Goal: Task Accomplishment & Management: Manage account settings

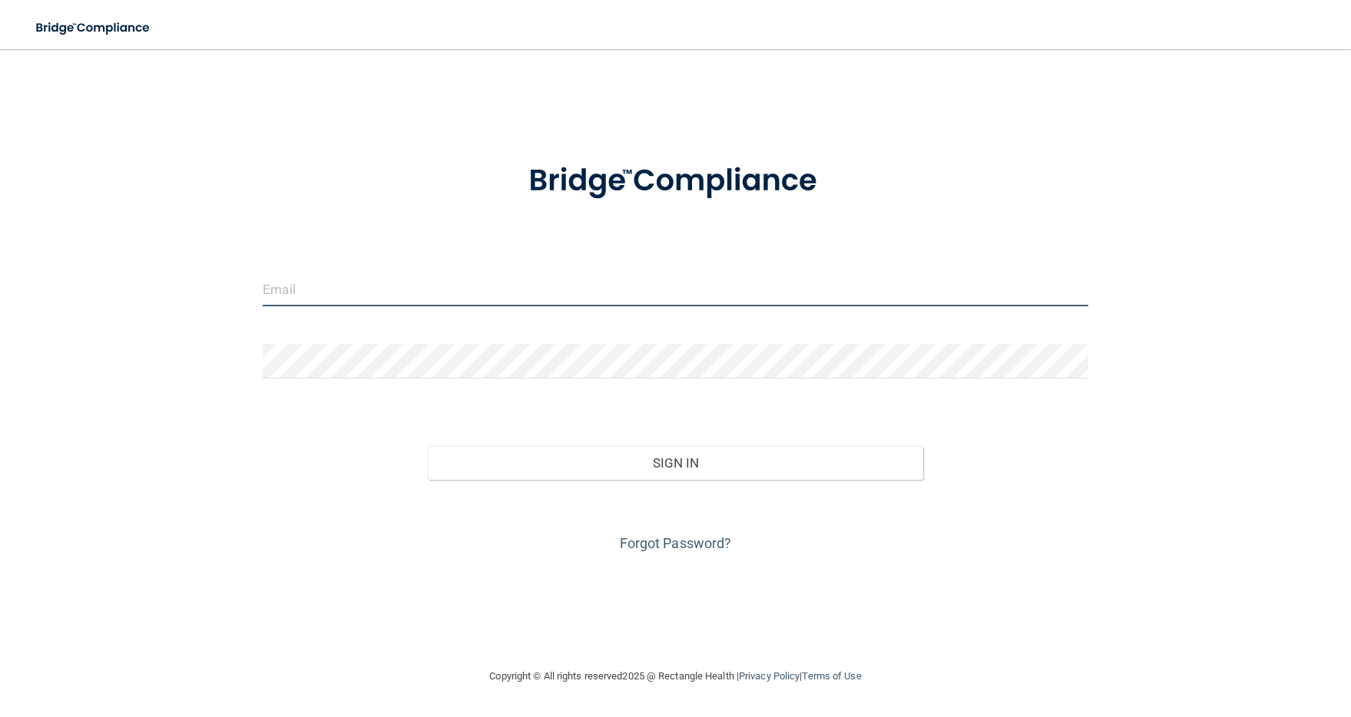
type input "[EMAIL_ADDRESS][DOMAIN_NAME]"
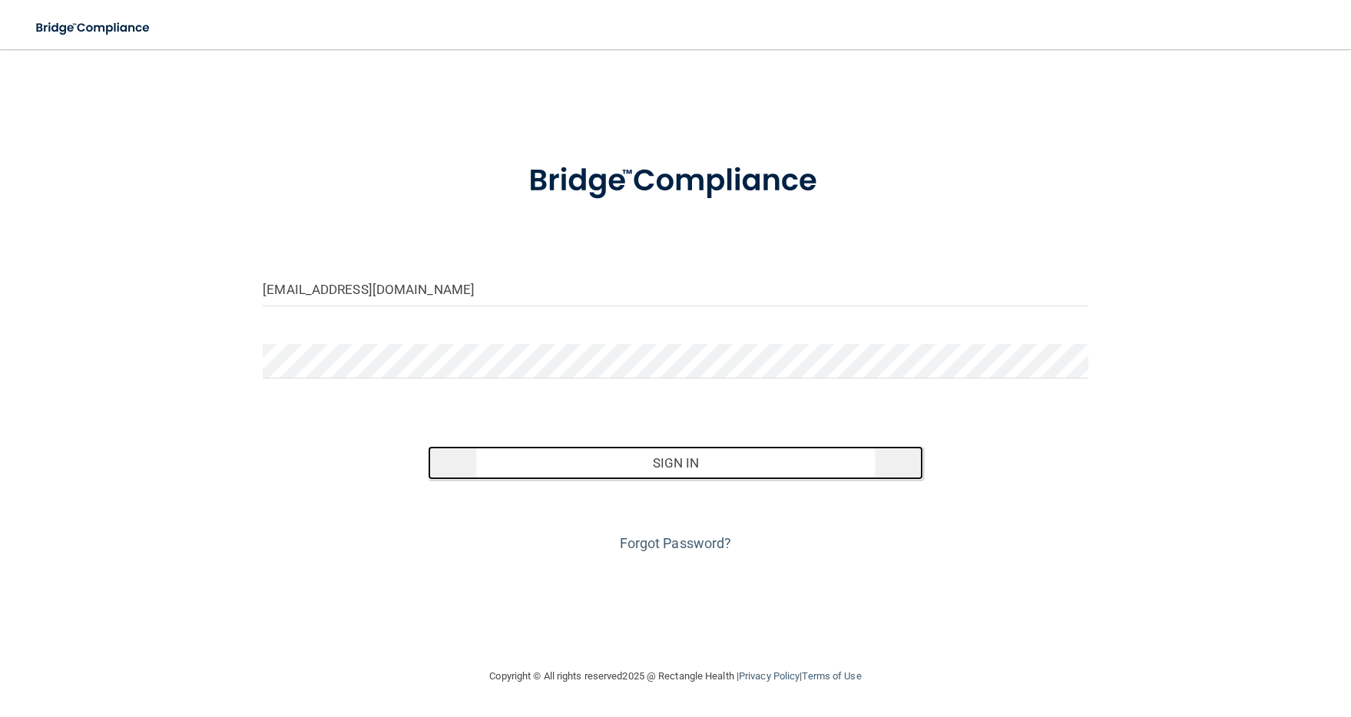
click at [600, 455] on button "Sign In" at bounding box center [675, 463] width 495 height 34
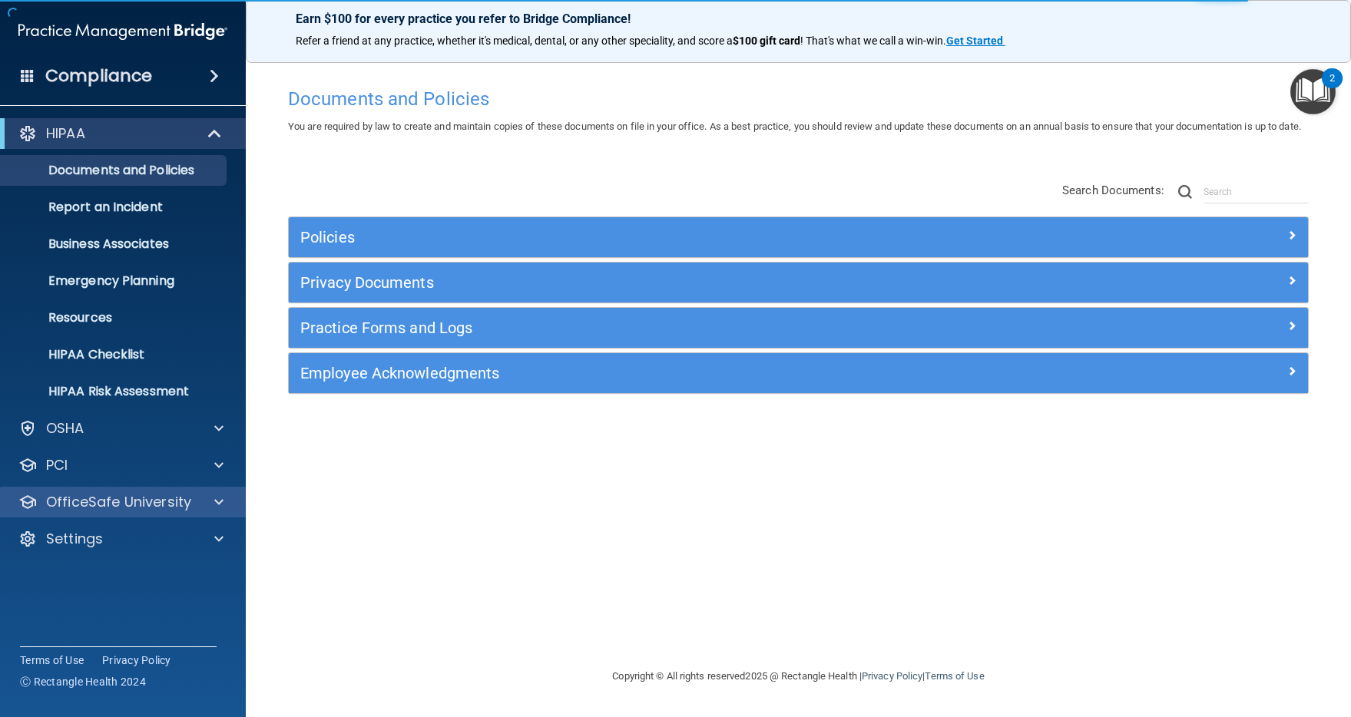
click at [98, 491] on div "OfficeSafe University" at bounding box center [123, 502] width 247 height 31
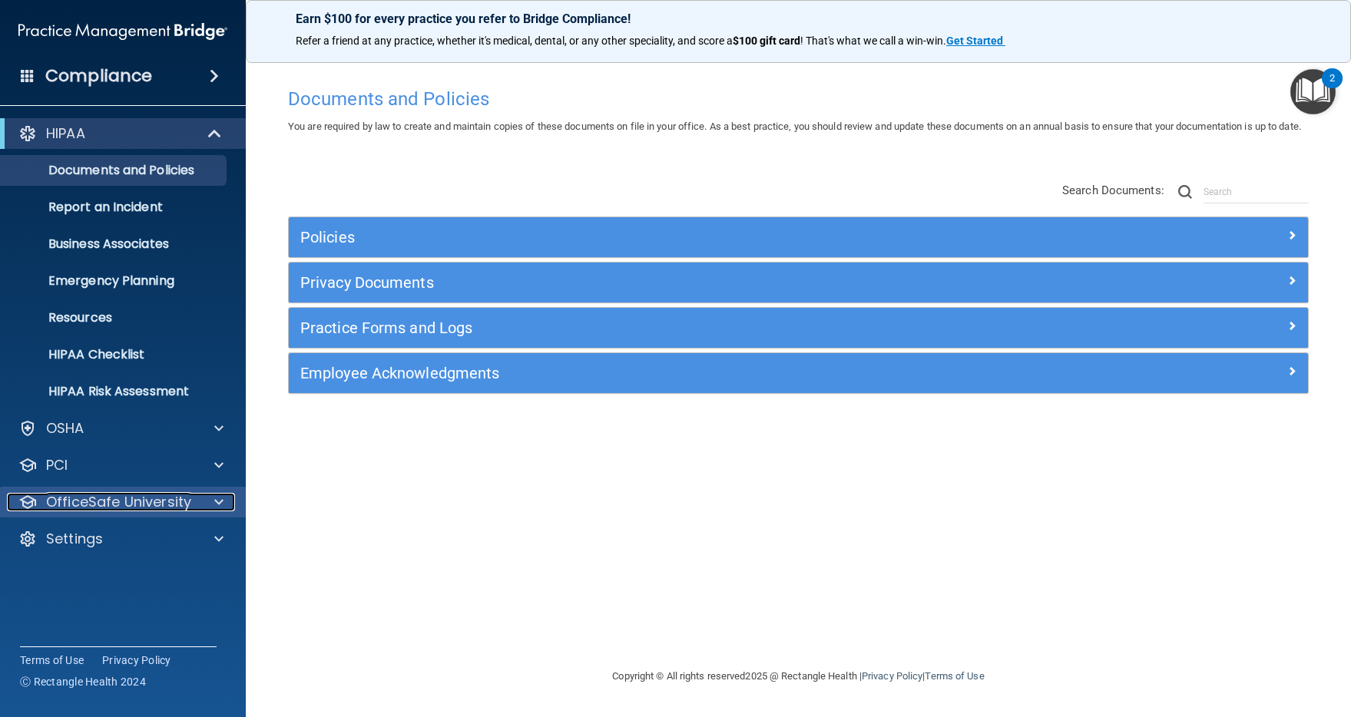
click at [108, 498] on p "OfficeSafe University" at bounding box center [118, 502] width 145 height 18
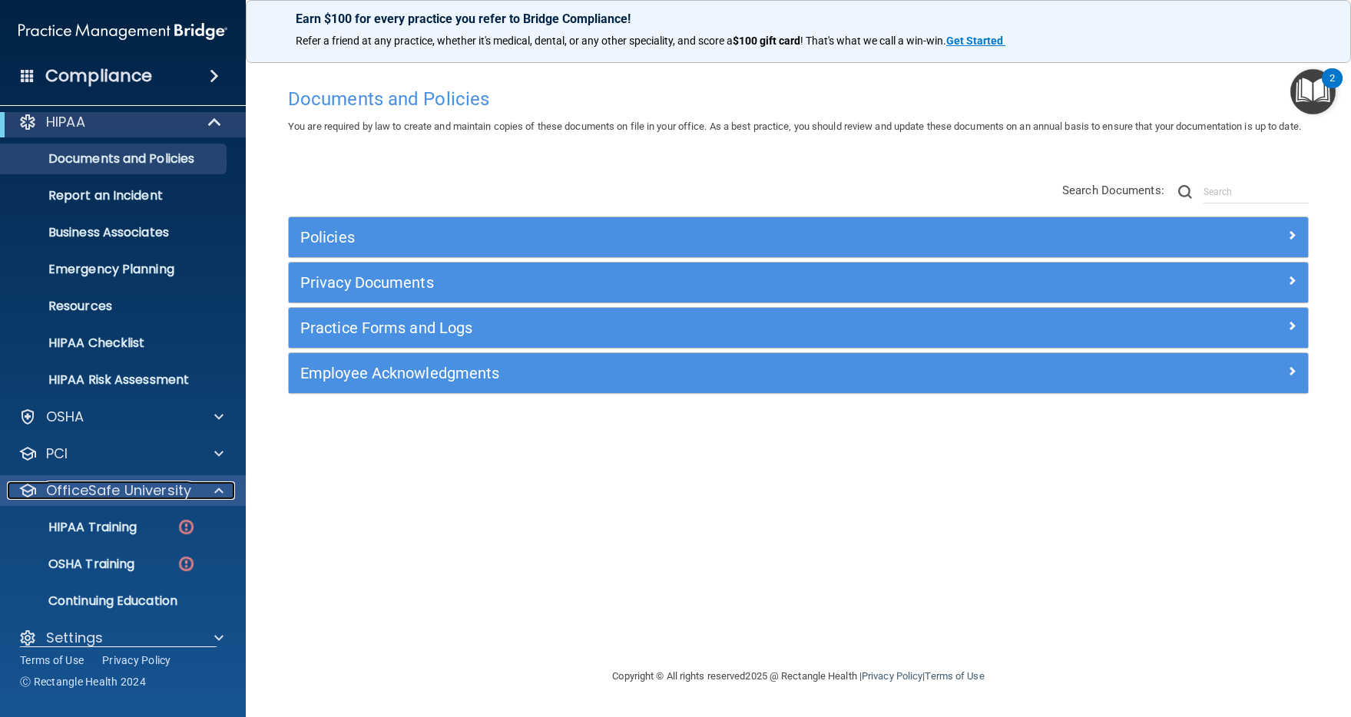
scroll to position [31, 0]
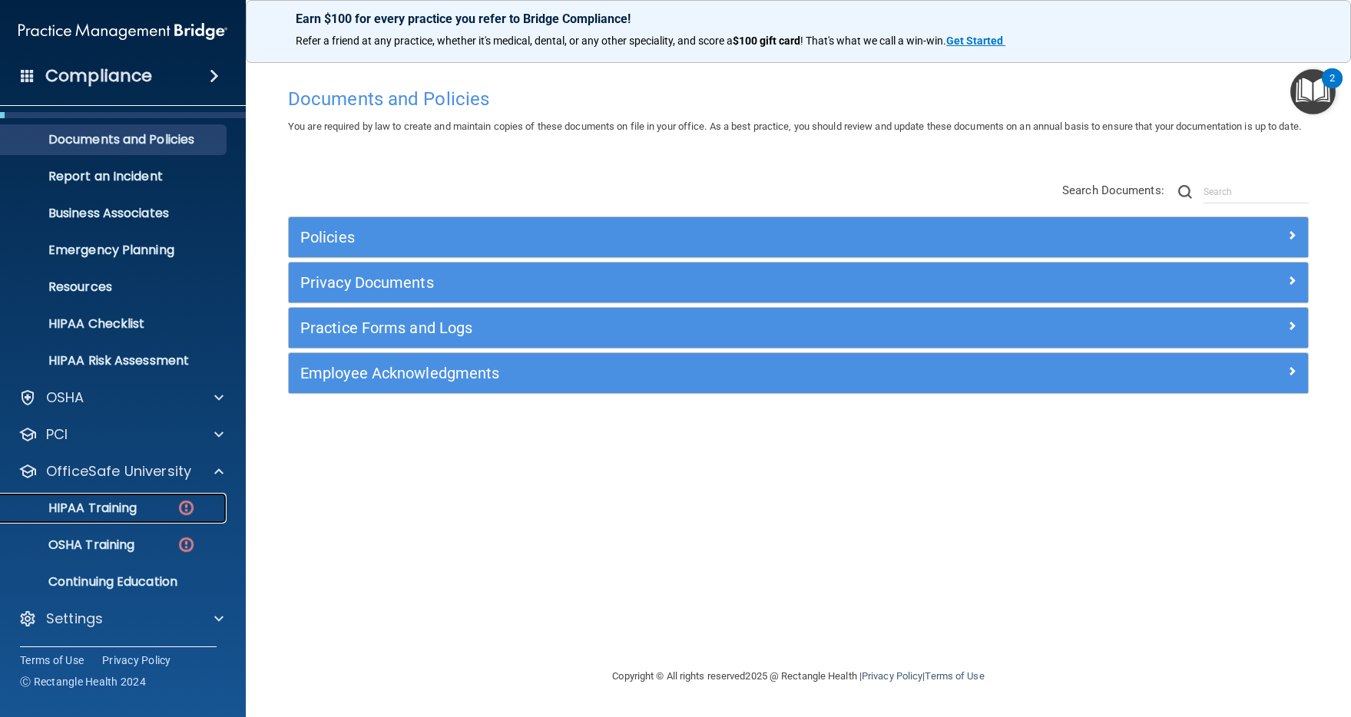
click at [111, 501] on p "HIPAA Training" at bounding box center [73, 508] width 127 height 15
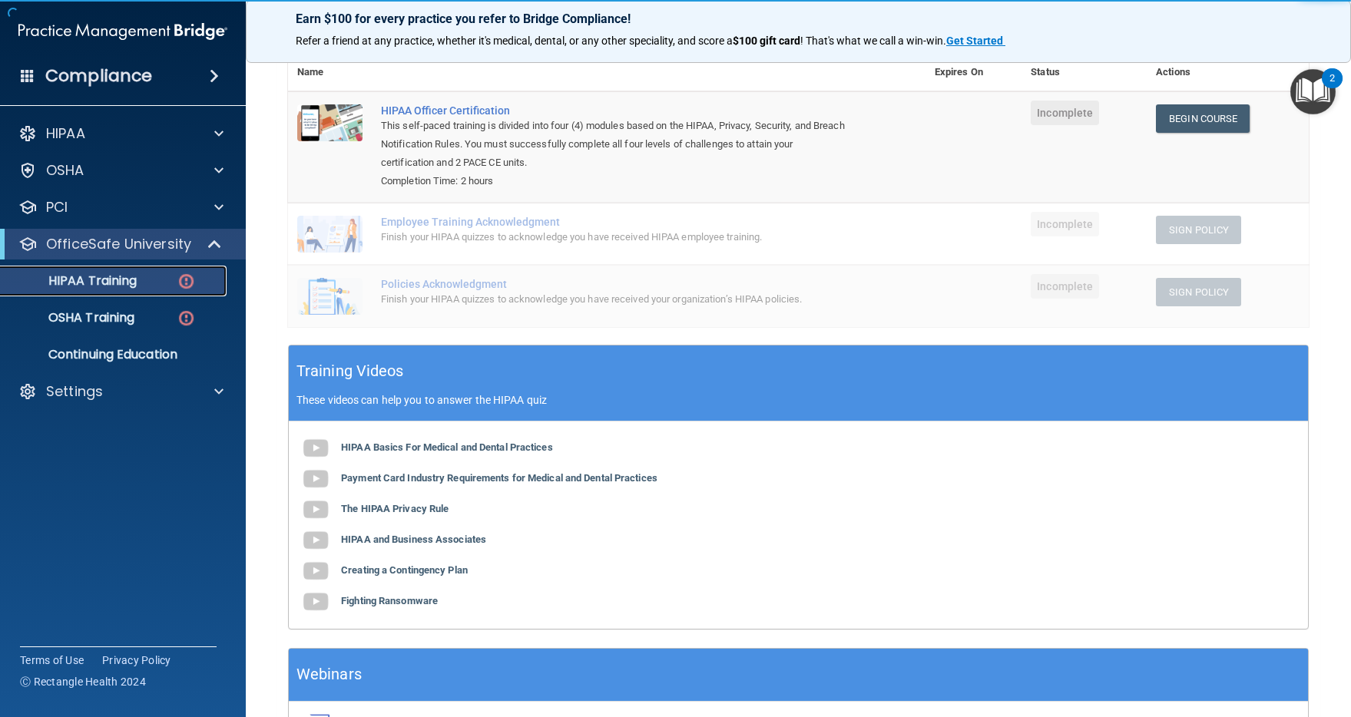
scroll to position [283, 0]
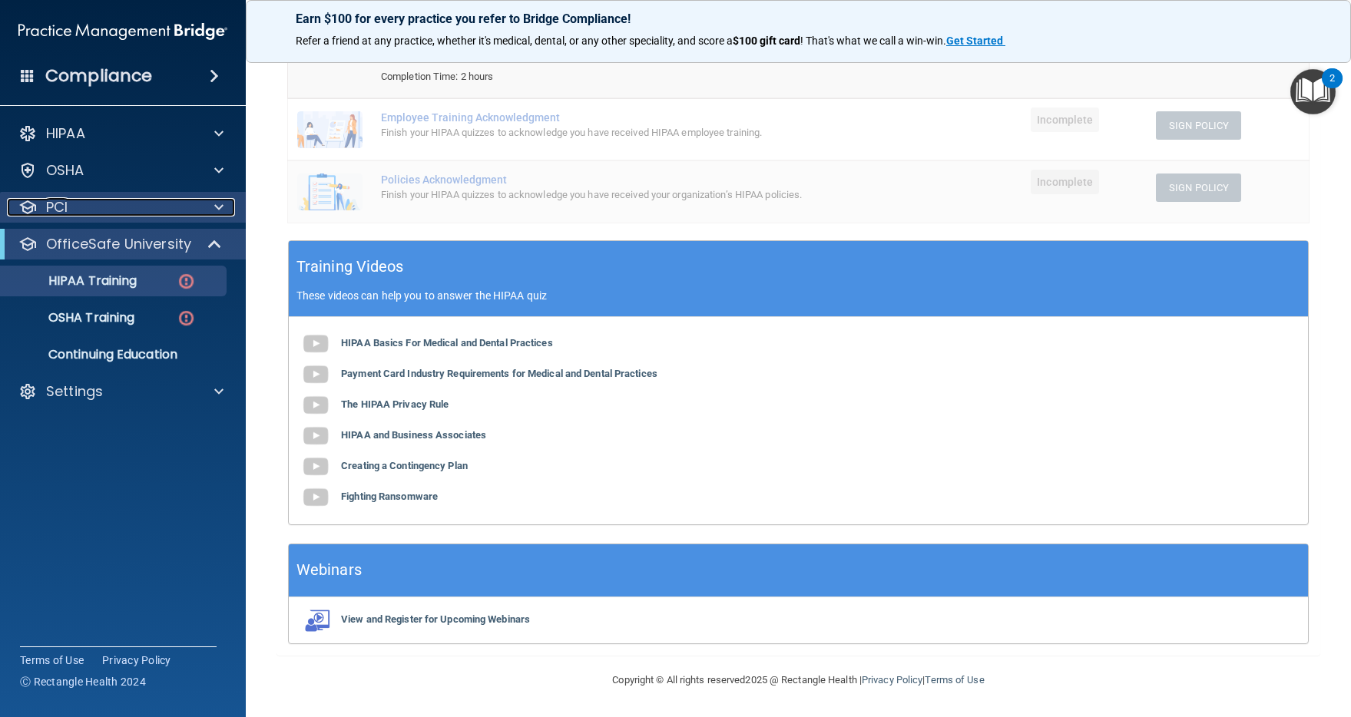
click at [87, 209] on div "PCI" at bounding box center [102, 207] width 190 height 18
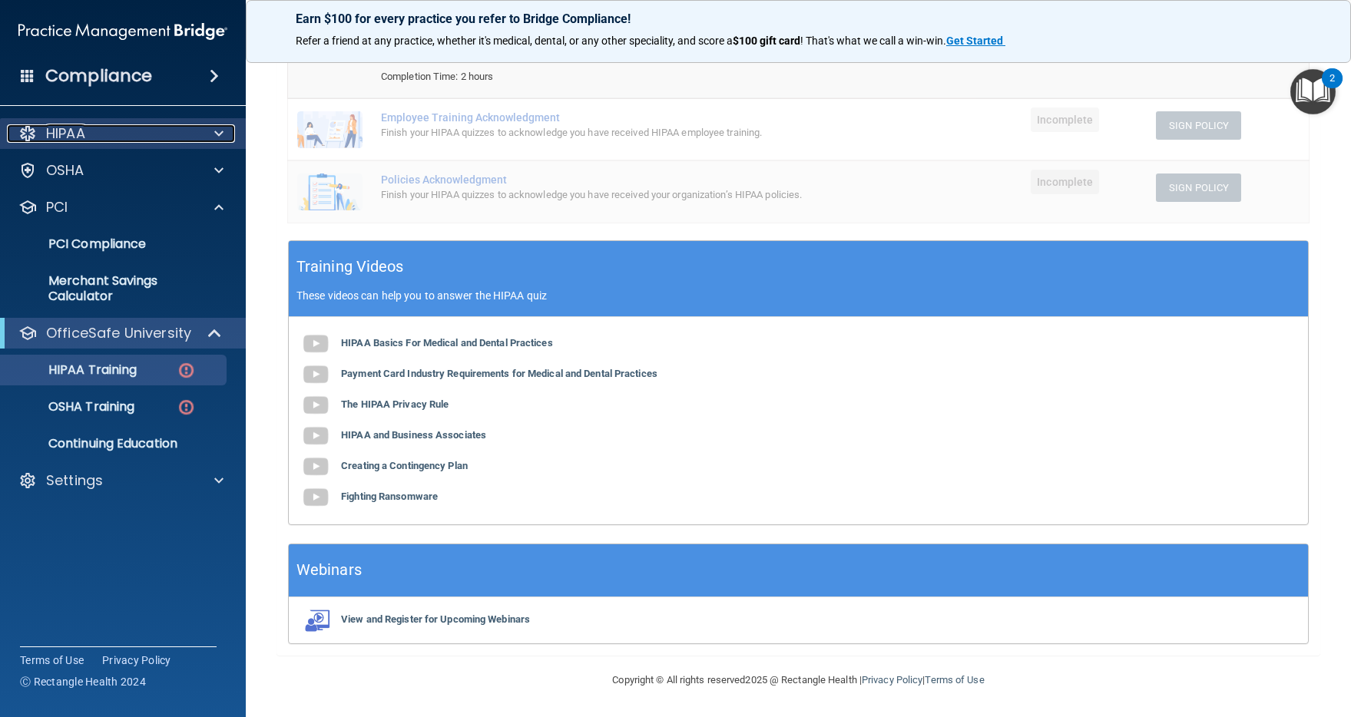
click at [114, 137] on div "HIPAA" at bounding box center [102, 133] width 190 height 18
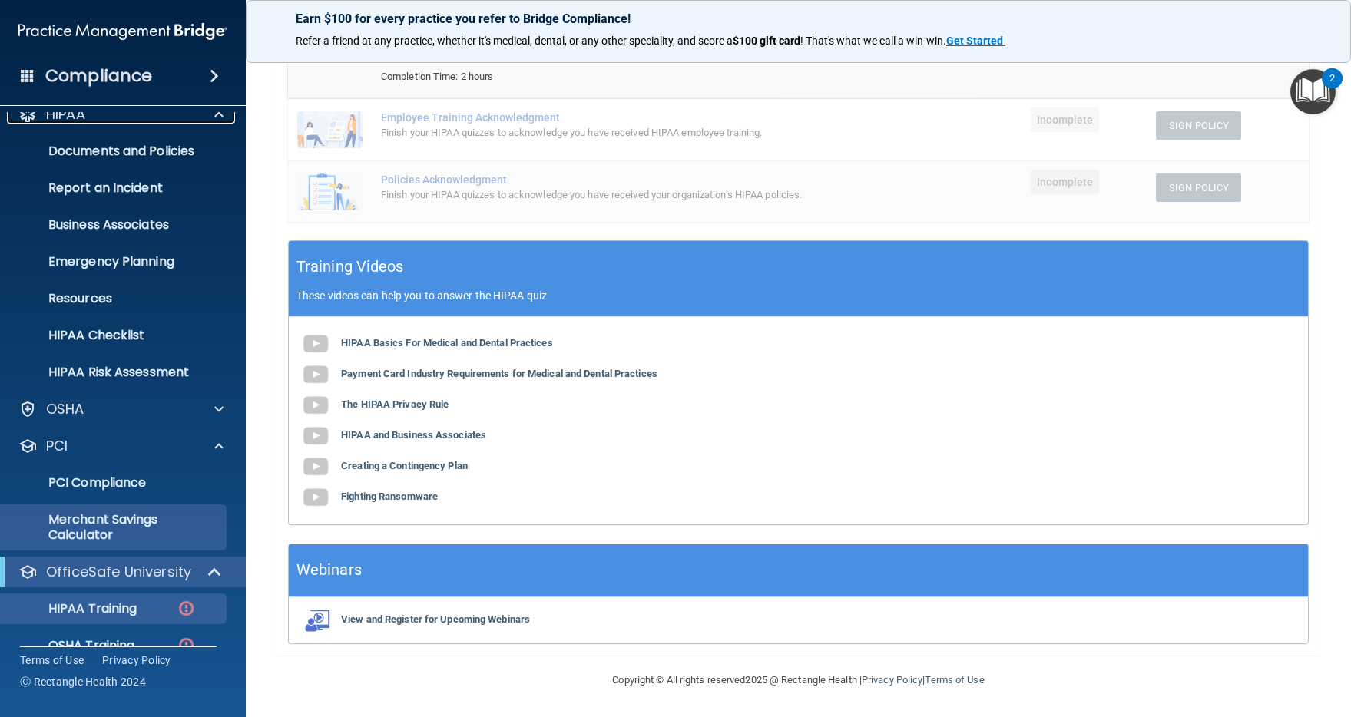
scroll to position [120, 0]
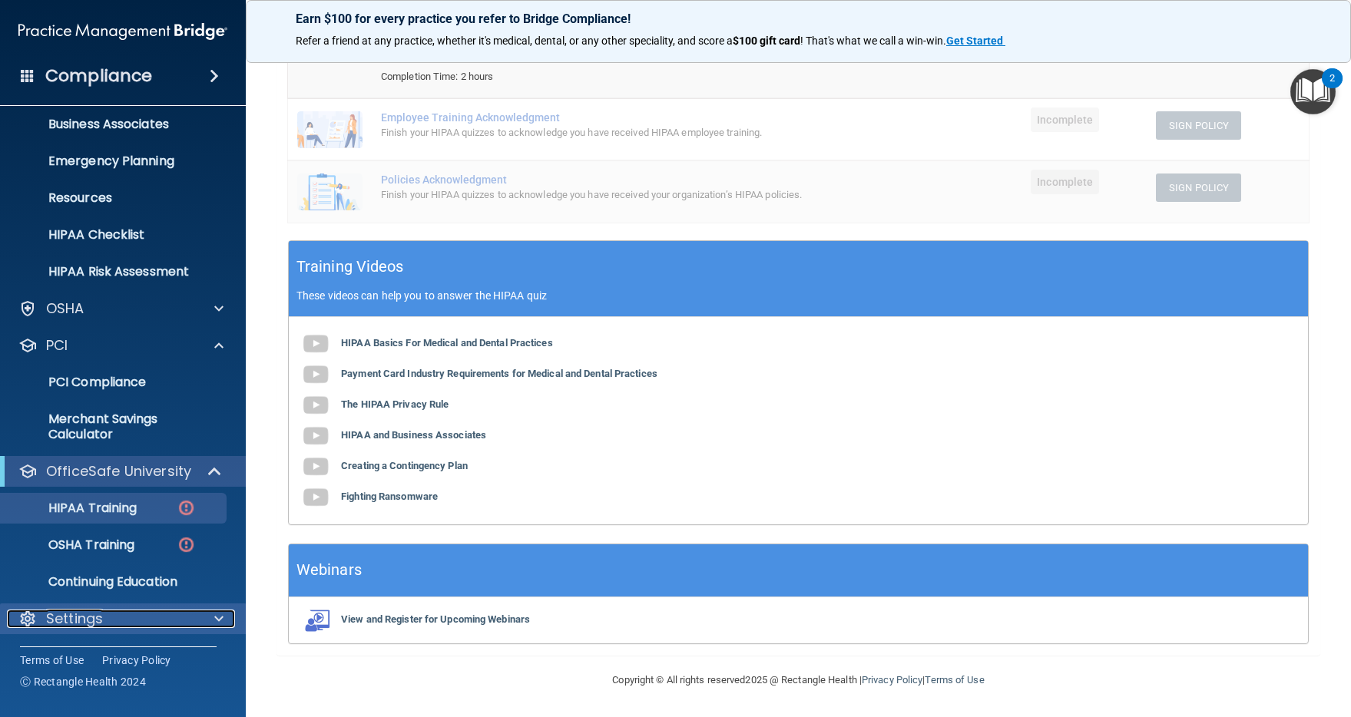
click at [72, 613] on p "Settings" at bounding box center [74, 619] width 57 height 18
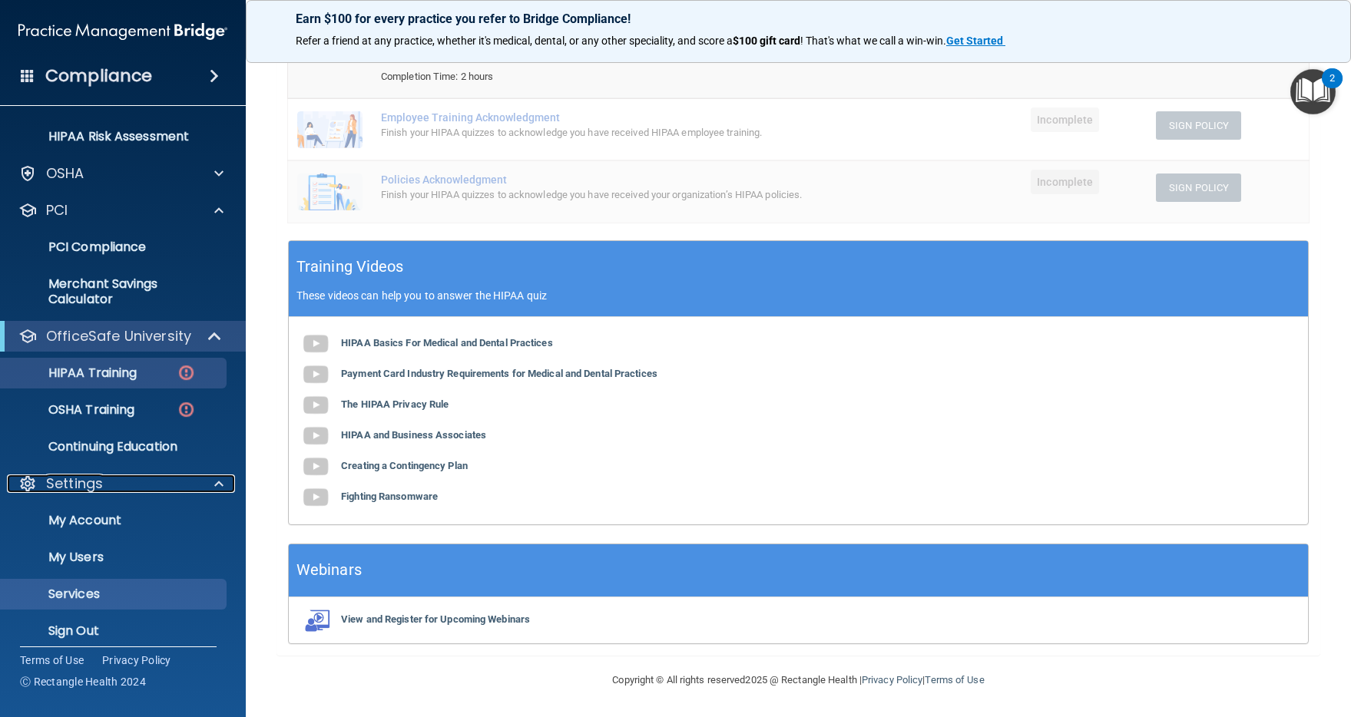
scroll to position [267, 0]
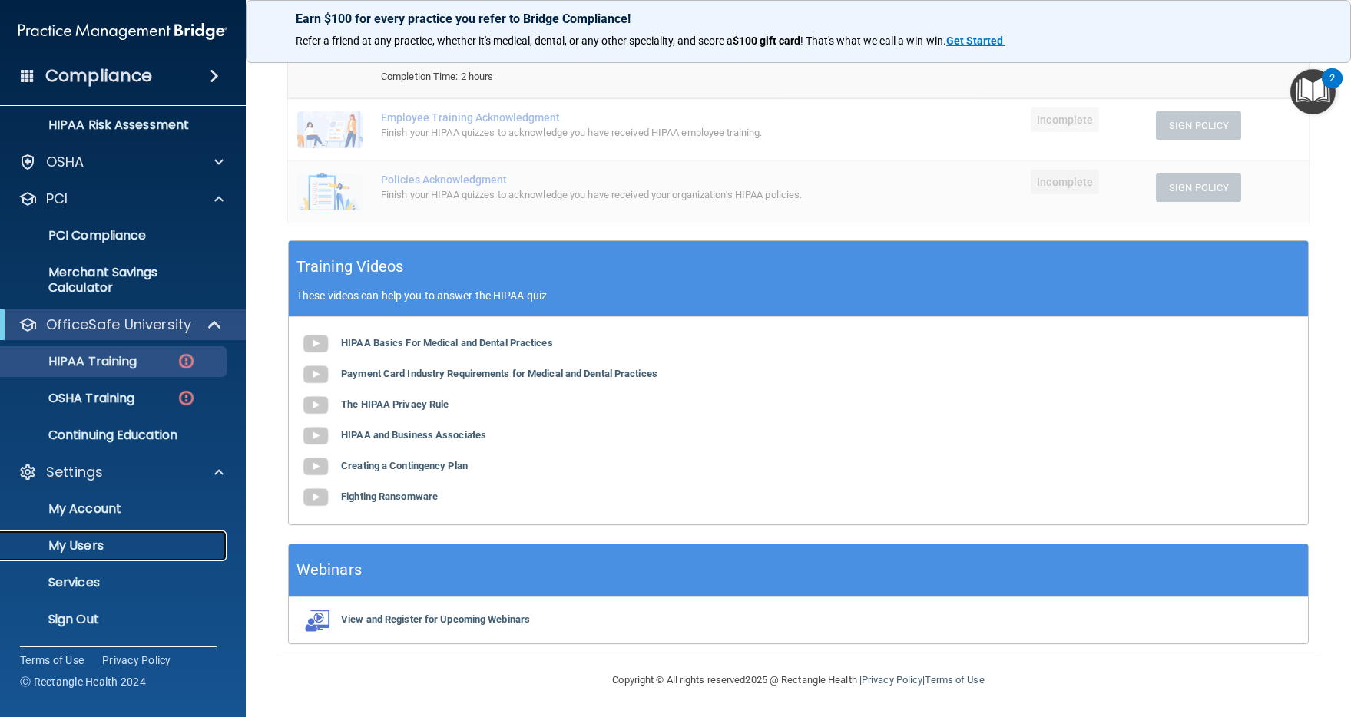
click at [85, 550] on p "My Users" at bounding box center [115, 545] width 210 height 15
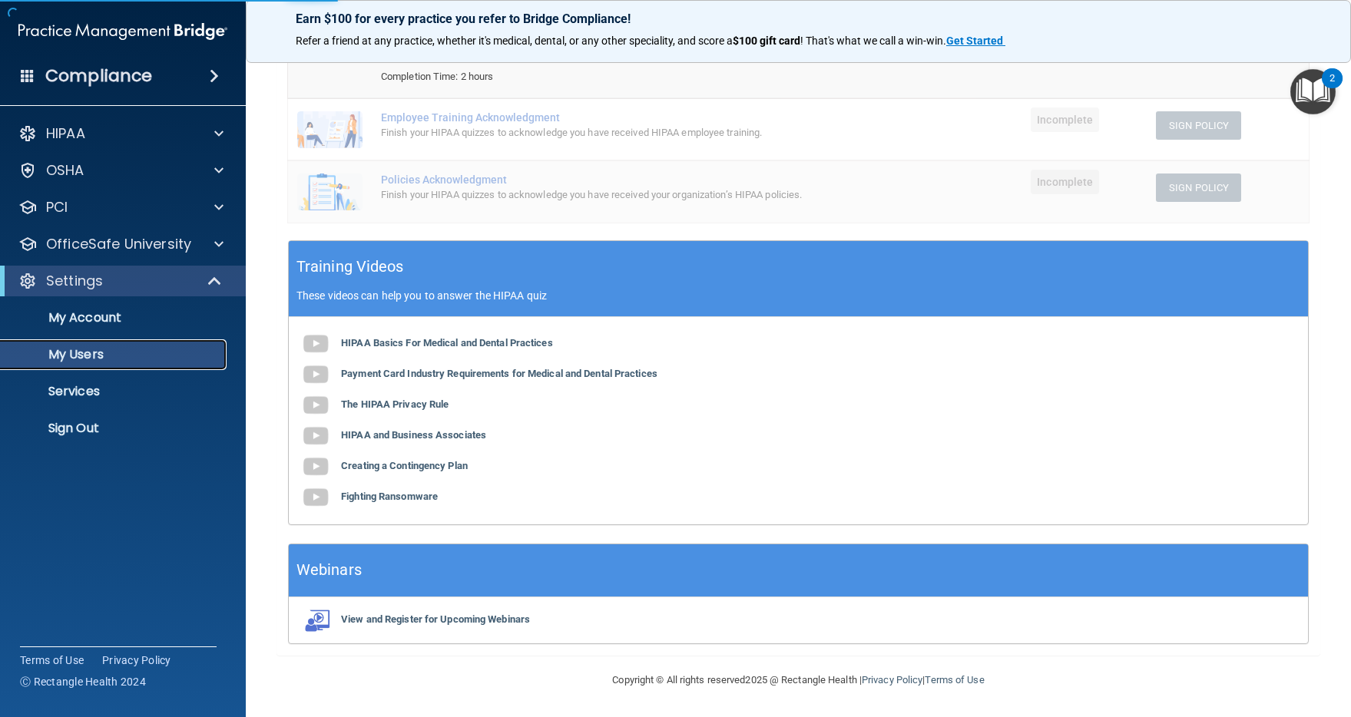
select select "20"
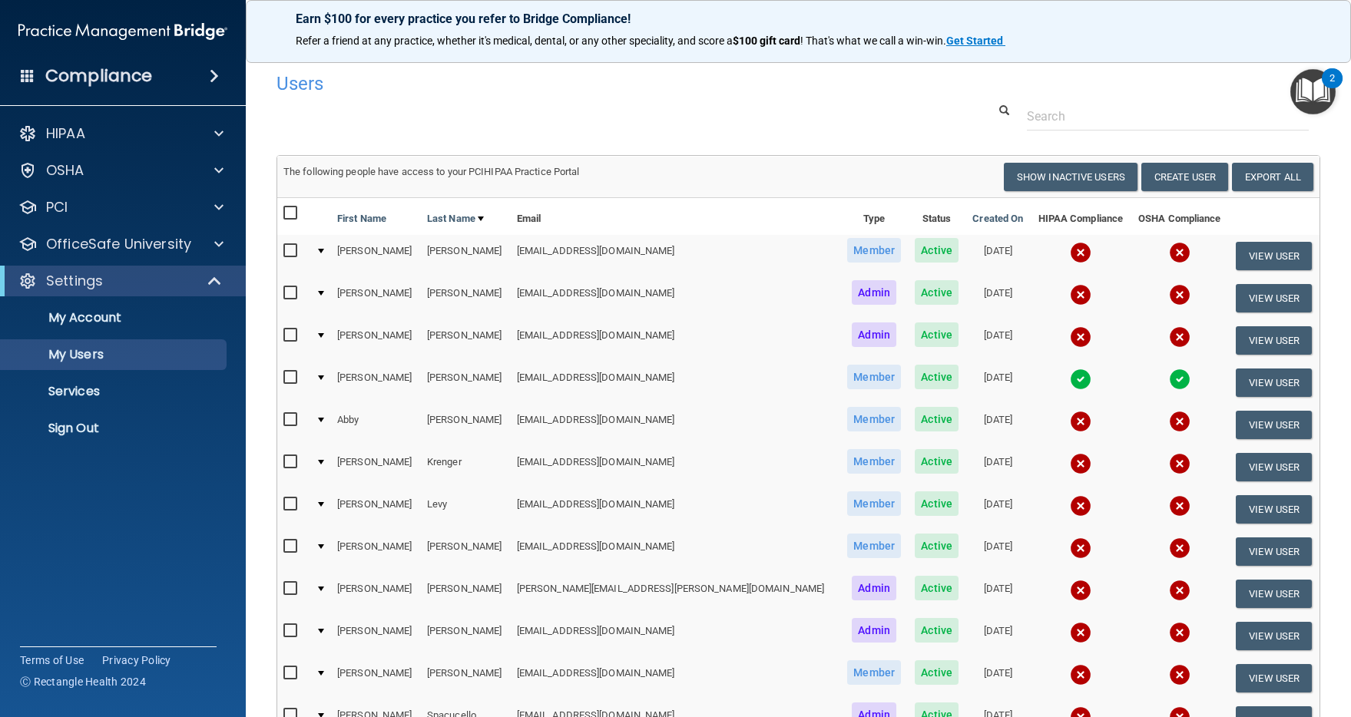
click at [294, 249] on input "checkbox" at bounding box center [292, 251] width 18 height 12
checkbox input "true"
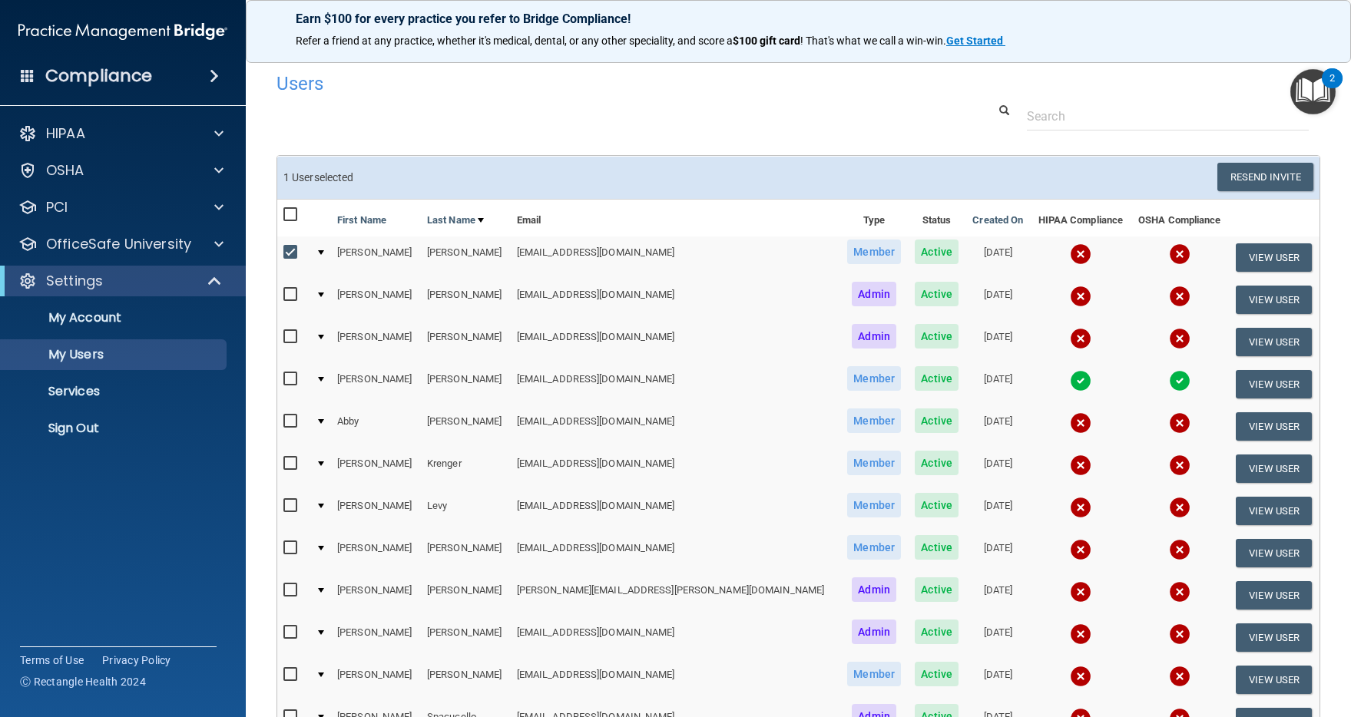
click at [292, 294] on input "checkbox" at bounding box center [292, 295] width 18 height 12
checkbox input "true"
click at [293, 334] on input "checkbox" at bounding box center [292, 337] width 18 height 12
checkbox input "true"
drag, startPoint x: 290, startPoint y: 376, endPoint x: 296, endPoint y: 414, distance: 38.9
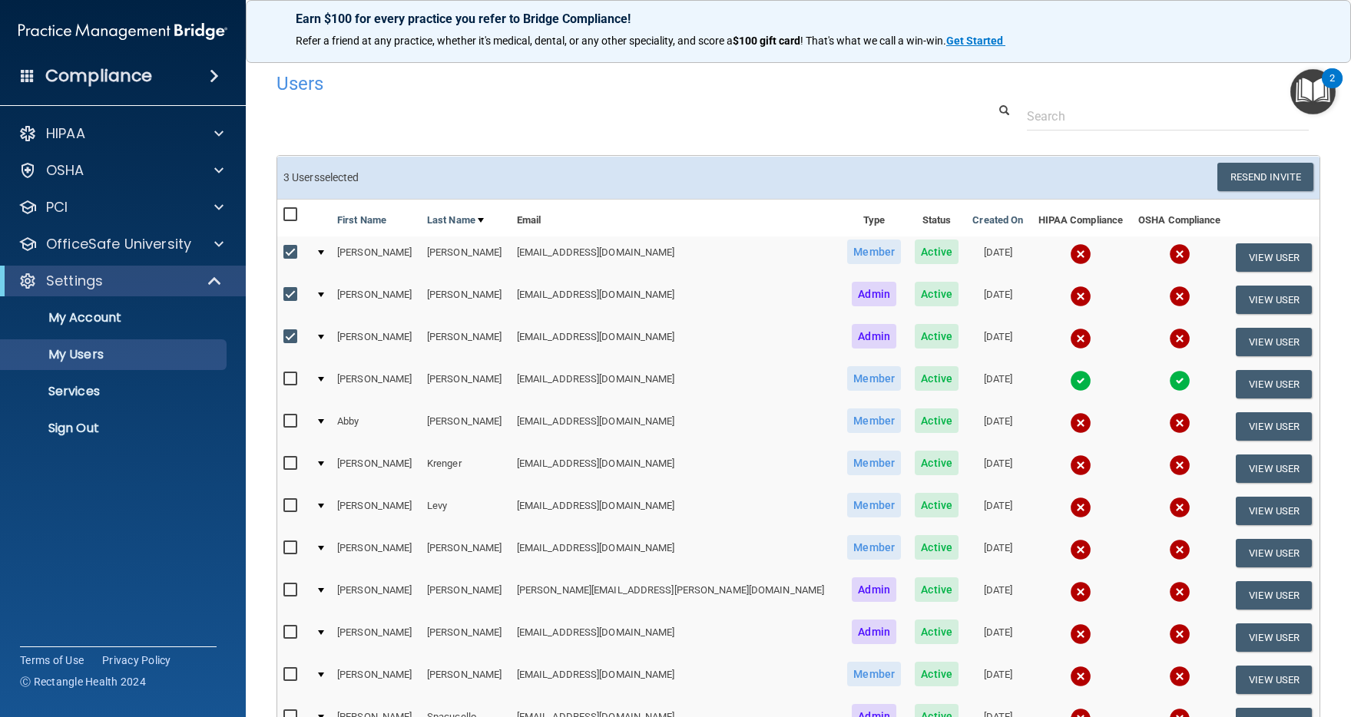
click at [290, 376] on input "checkbox" at bounding box center [292, 379] width 18 height 12
checkbox input "true"
click at [296, 417] on input "checkbox" at bounding box center [292, 422] width 18 height 12
checkbox input "true"
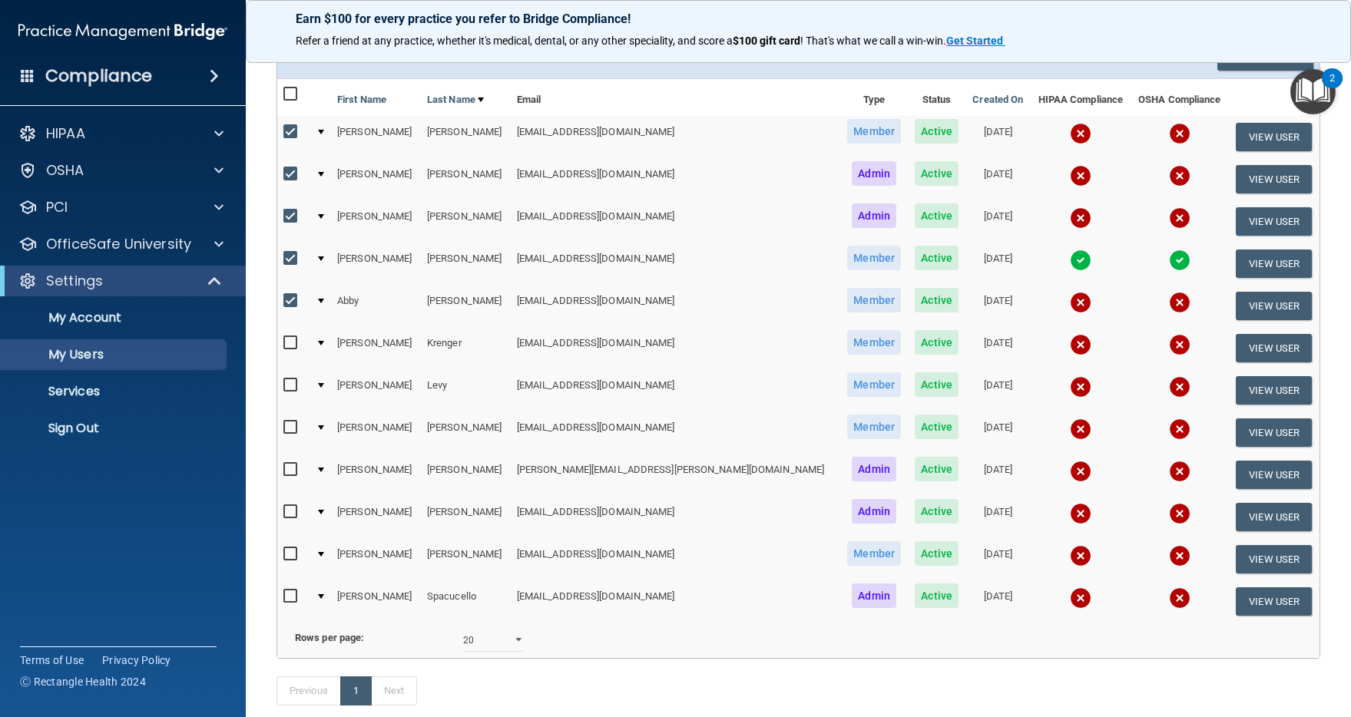
click at [292, 343] on input "checkbox" at bounding box center [292, 343] width 18 height 12
checkbox input "true"
click at [292, 382] on input "checkbox" at bounding box center [292, 385] width 18 height 12
checkbox input "true"
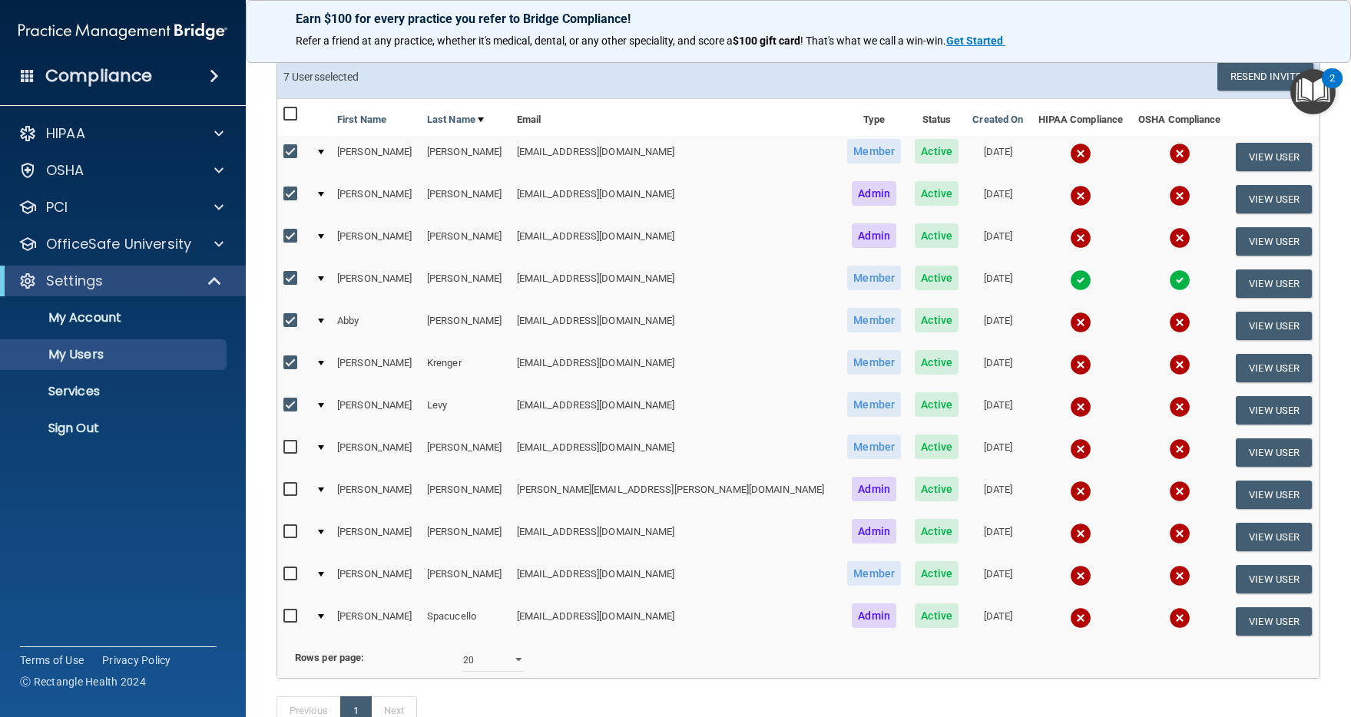
click at [293, 115] on input "checkbox" at bounding box center [292, 114] width 18 height 12
checkbox input "true"
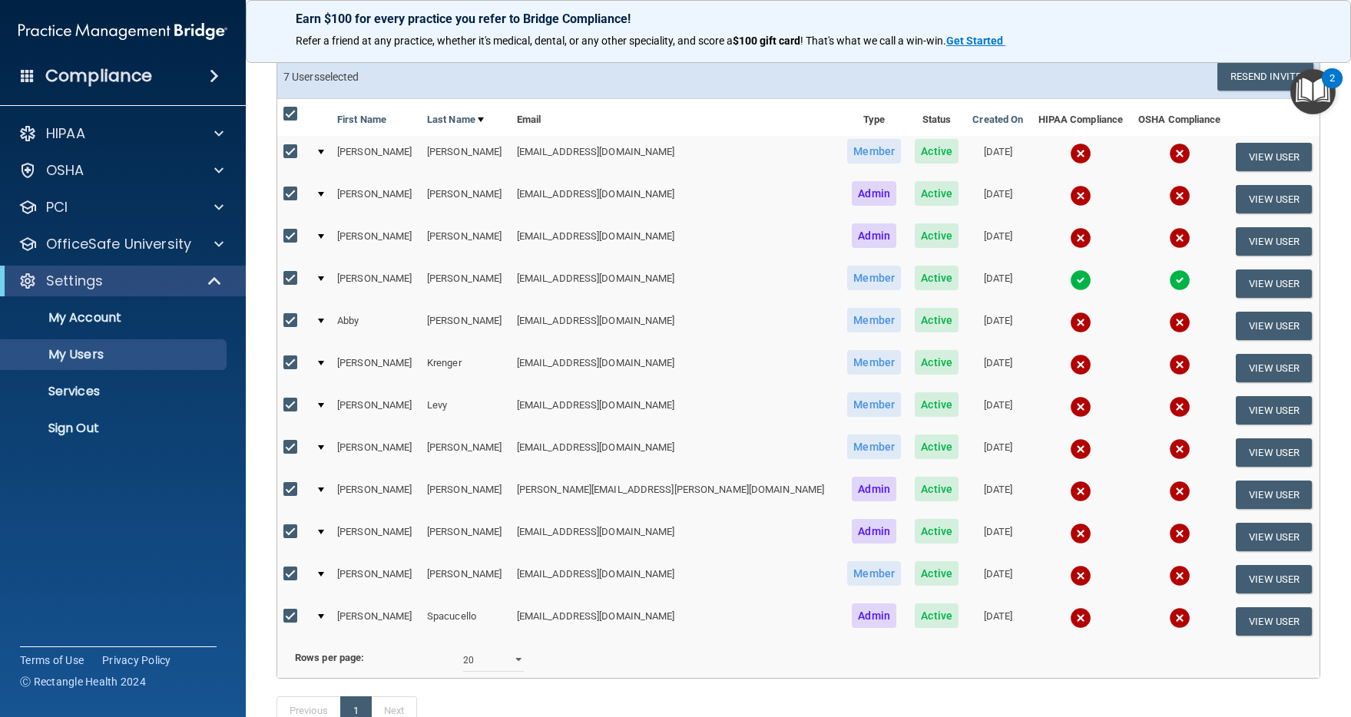
checkbox input "true"
click at [293, 115] on input "checkbox" at bounding box center [292, 114] width 18 height 12
checkbox input "false"
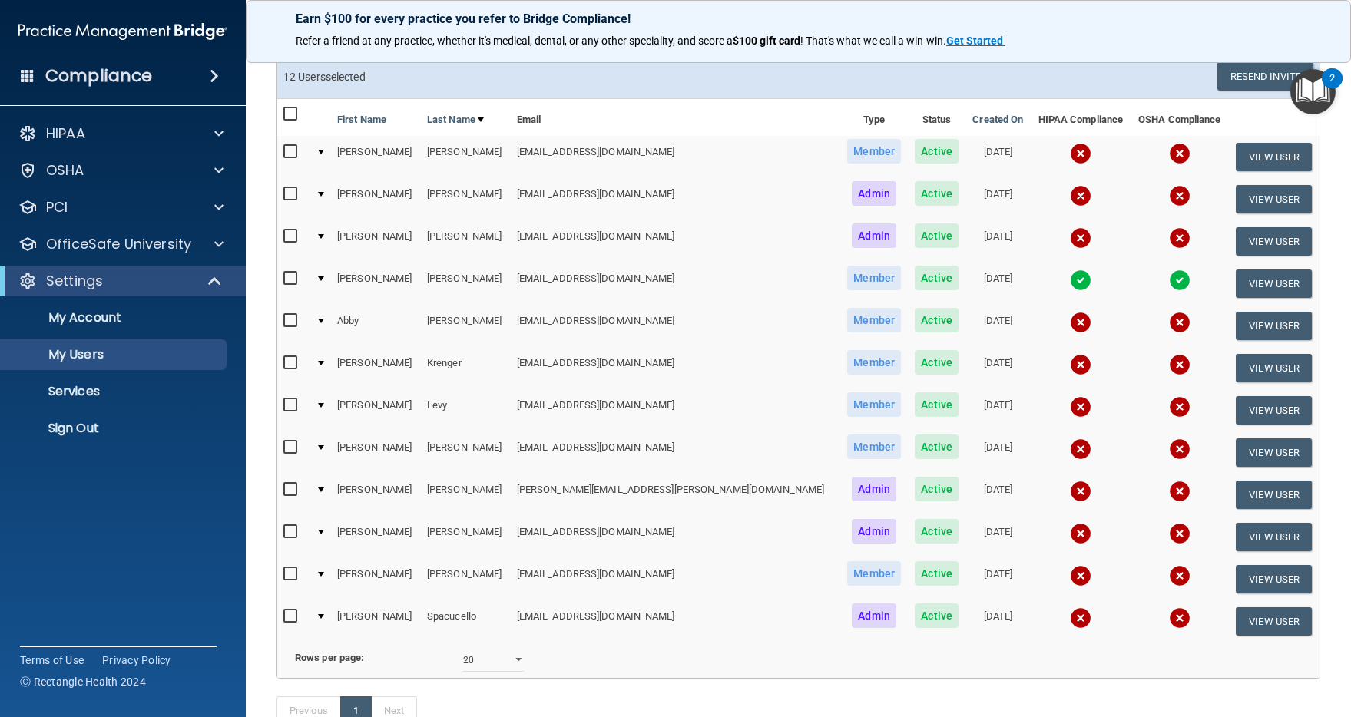
checkbox input "false"
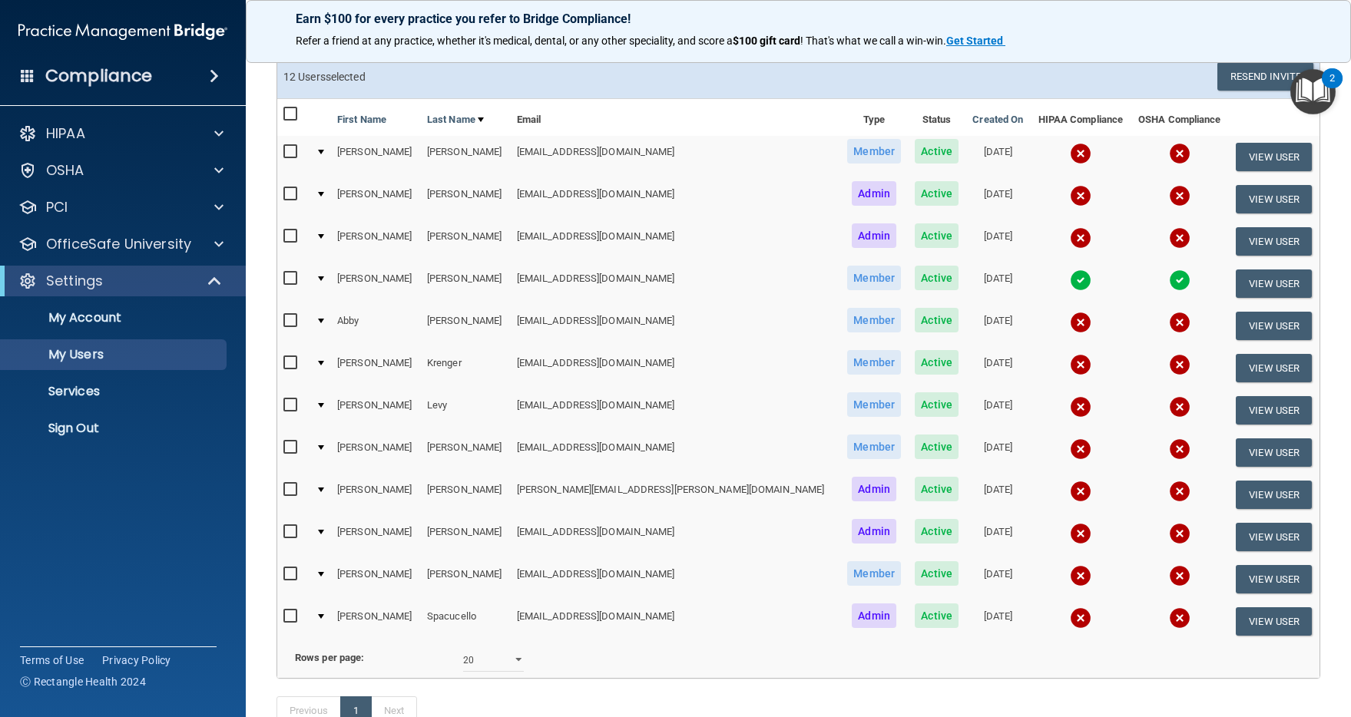
checkbox input "false"
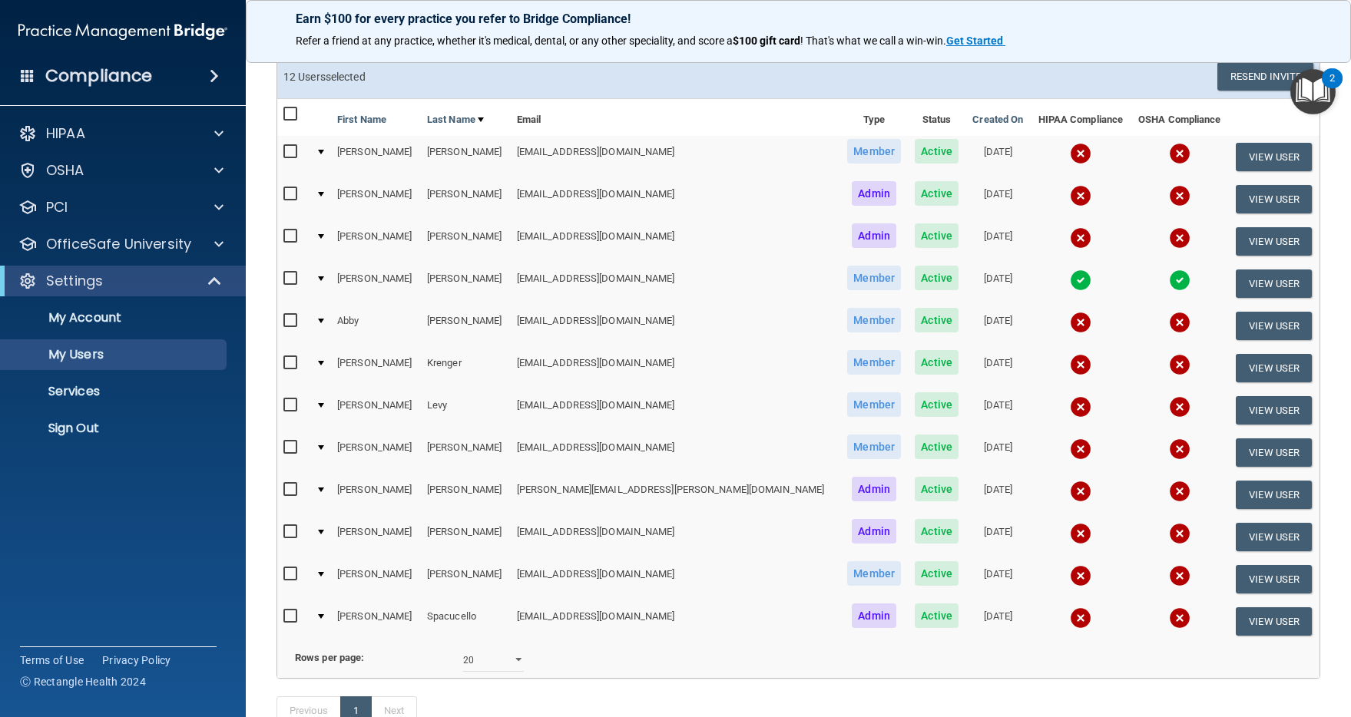
checkbox input "false"
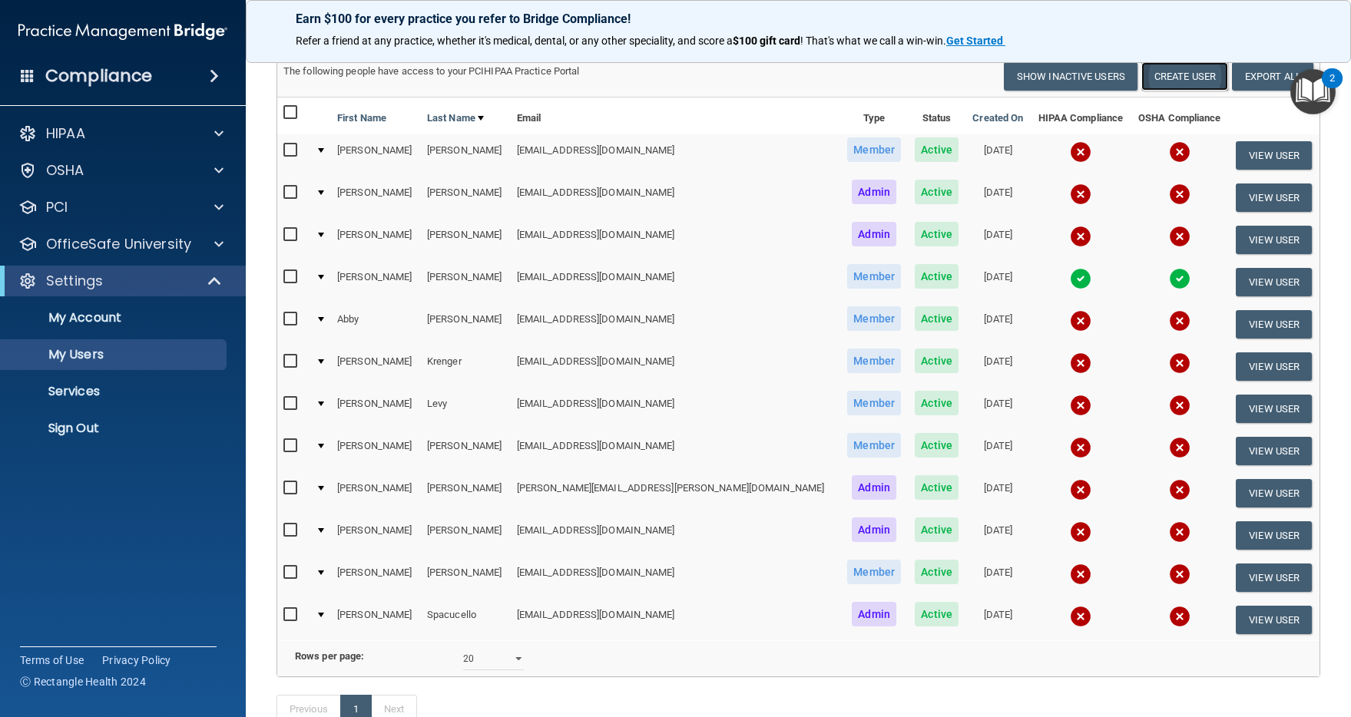
click at [1179, 78] on button "Create User" at bounding box center [1184, 76] width 87 height 28
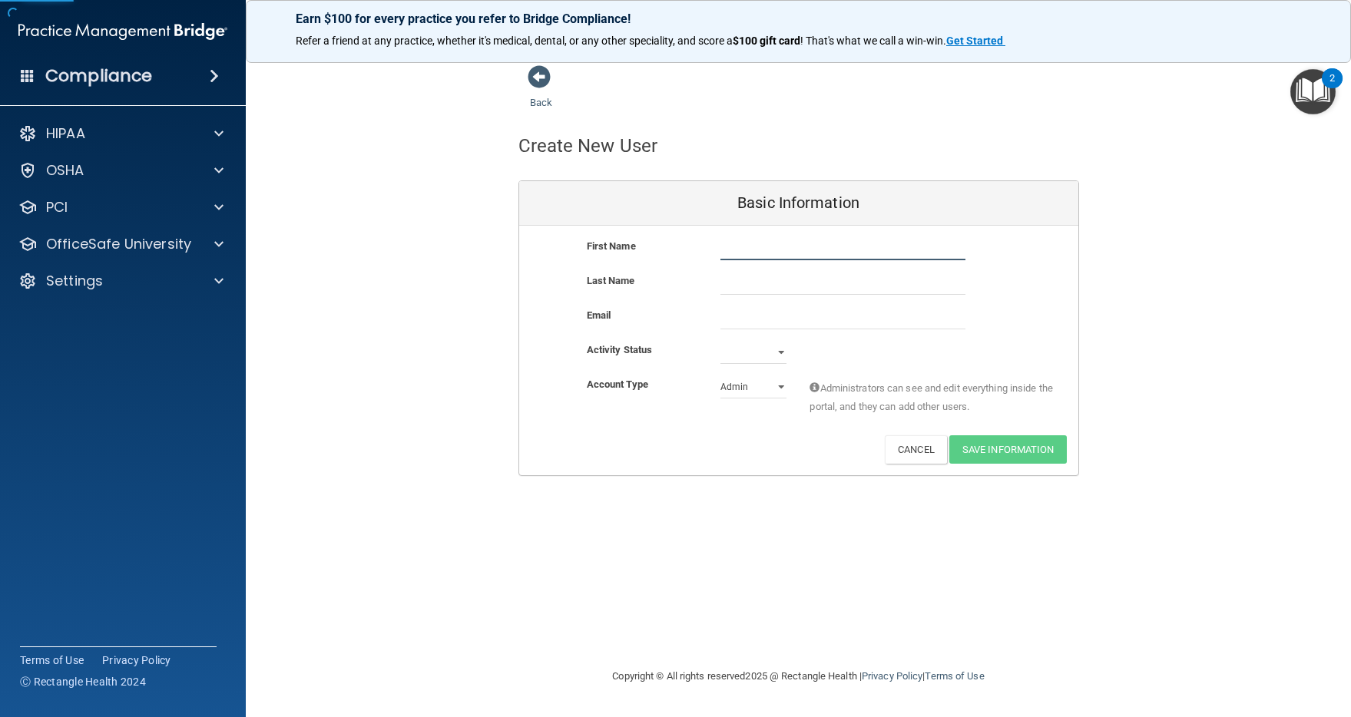
click at [773, 247] on input "text" at bounding box center [842, 248] width 245 height 23
type input "[PERSON_NAME]"
click at [769, 310] on input "email" at bounding box center [842, 317] width 245 height 23
click at [765, 310] on input "email" at bounding box center [842, 317] width 245 height 23
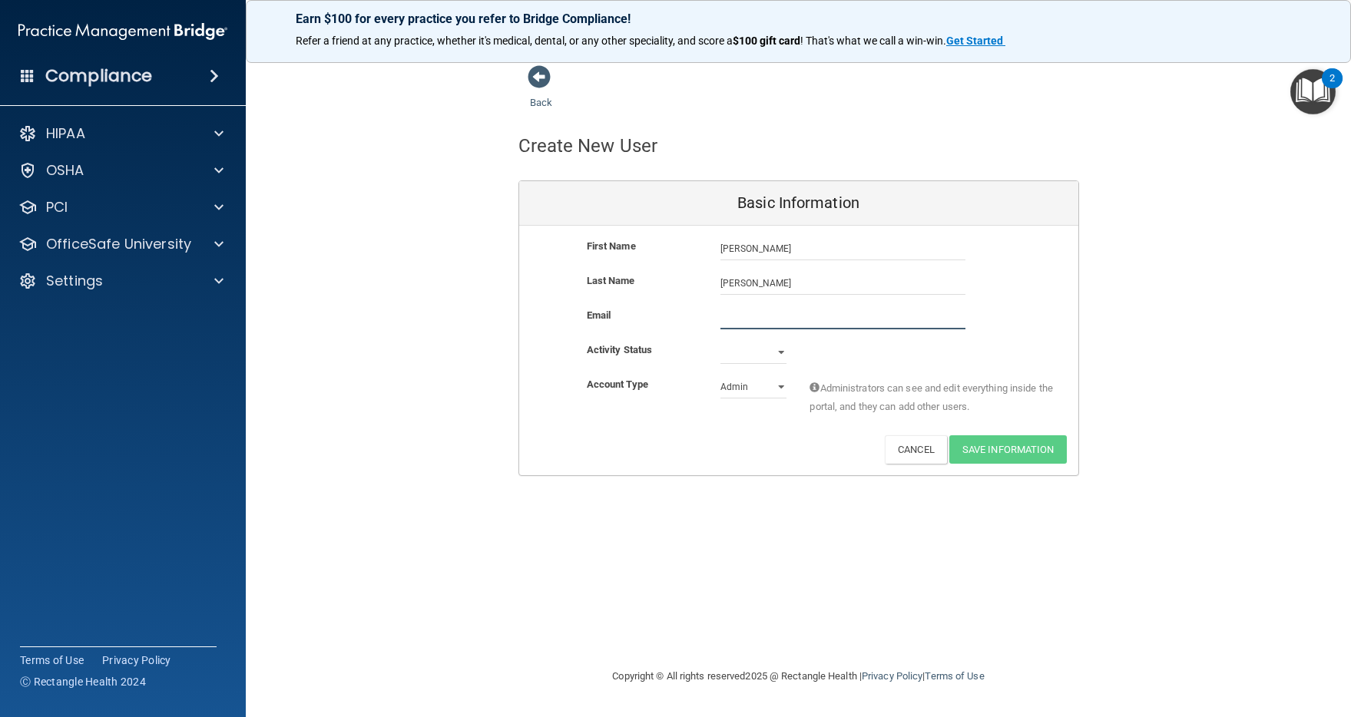
paste input "[PERSON_NAME] <[EMAIL_ADDRESS][DOMAIN_NAME]>"
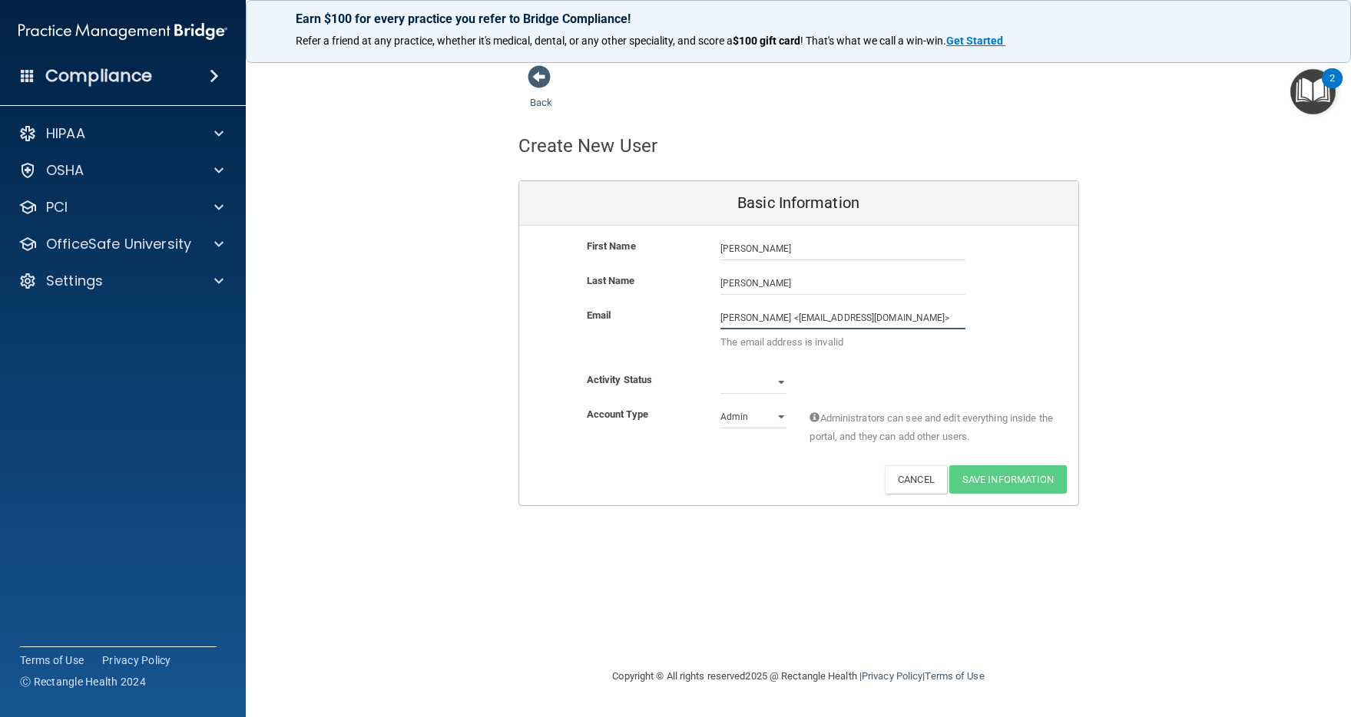
drag, startPoint x: 784, startPoint y: 320, endPoint x: 666, endPoint y: 300, distance: 120.1
click at [666, 300] on div "First Name [PERSON_NAME] [PERSON_NAME] Last Name [PERSON_NAME] Email [PERSON_NA…" at bounding box center [798, 366] width 559 height 280
click at [860, 320] on input "[EMAIL_ADDRESS][DOMAIN_NAME]>" at bounding box center [842, 317] width 245 height 23
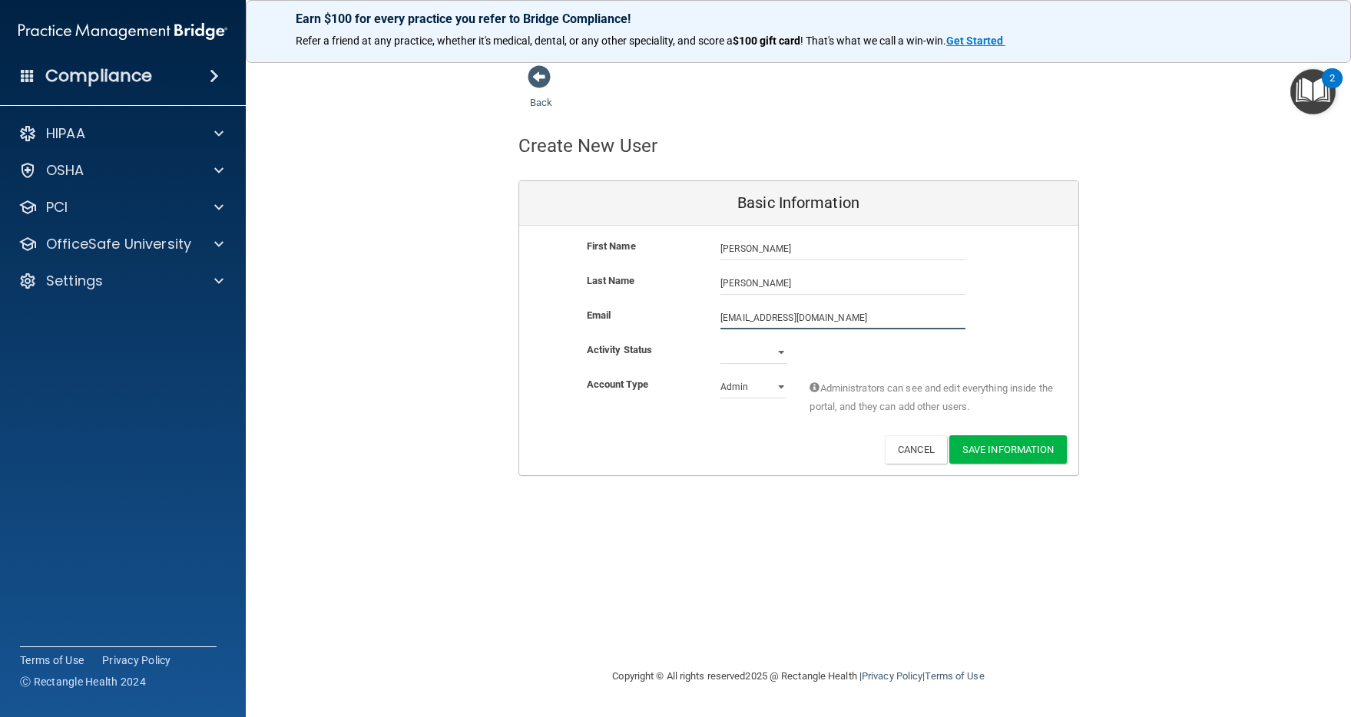
type input "[EMAIL_ADDRESS][DOMAIN_NAME]"
click at [777, 351] on select "Active Inactive" at bounding box center [753, 352] width 66 height 23
select select "active"
click at [720, 341] on select "Active Inactive" at bounding box center [753, 352] width 66 height 23
click at [747, 388] on select "Admin Member" at bounding box center [753, 387] width 66 height 23
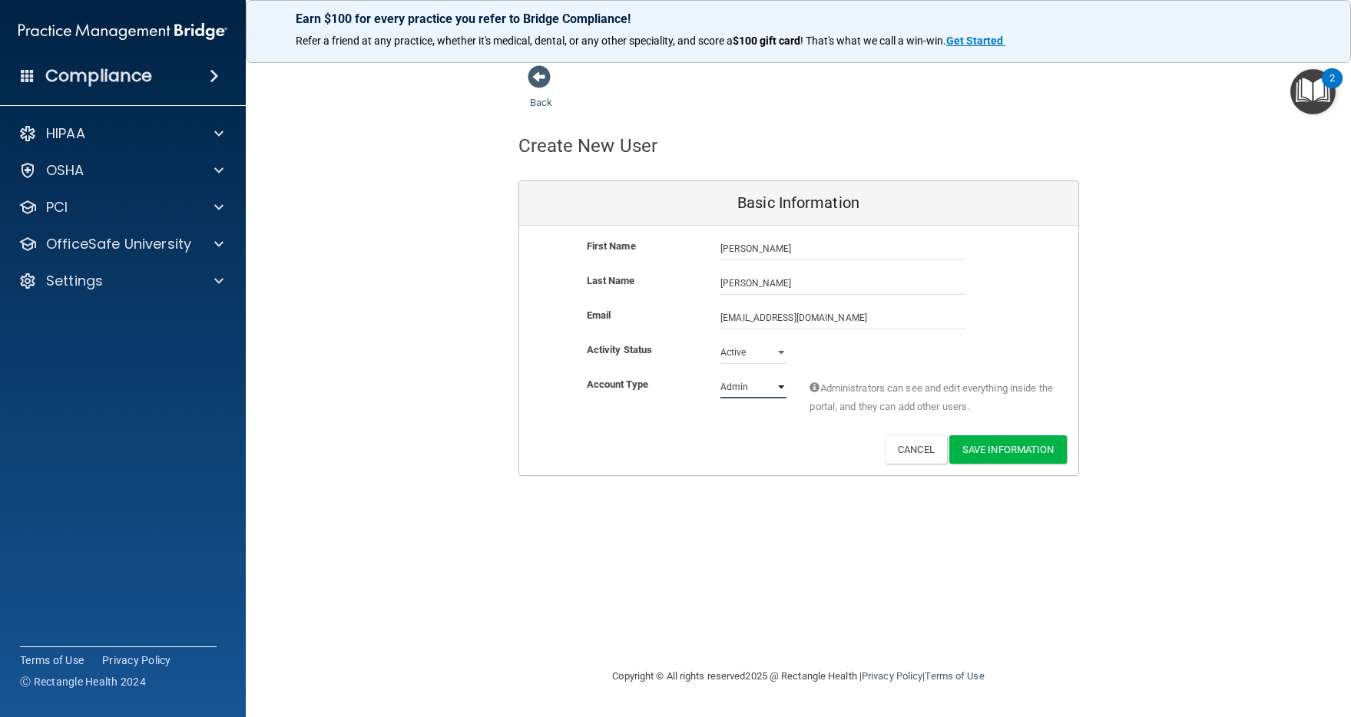
select select "practice_member"
click at [720, 376] on select "Admin Member" at bounding box center [753, 387] width 66 height 23
click at [1040, 452] on button "Save Information" at bounding box center [1008, 449] width 118 height 28
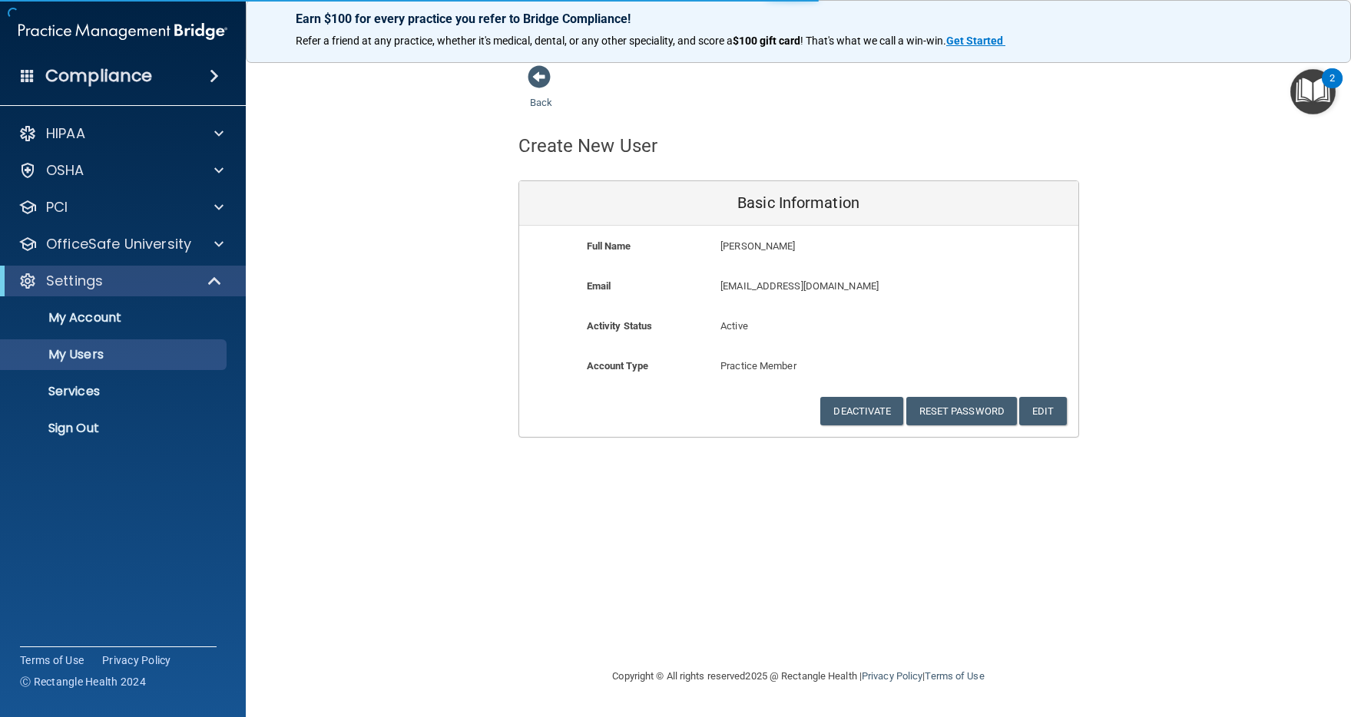
select select "20"
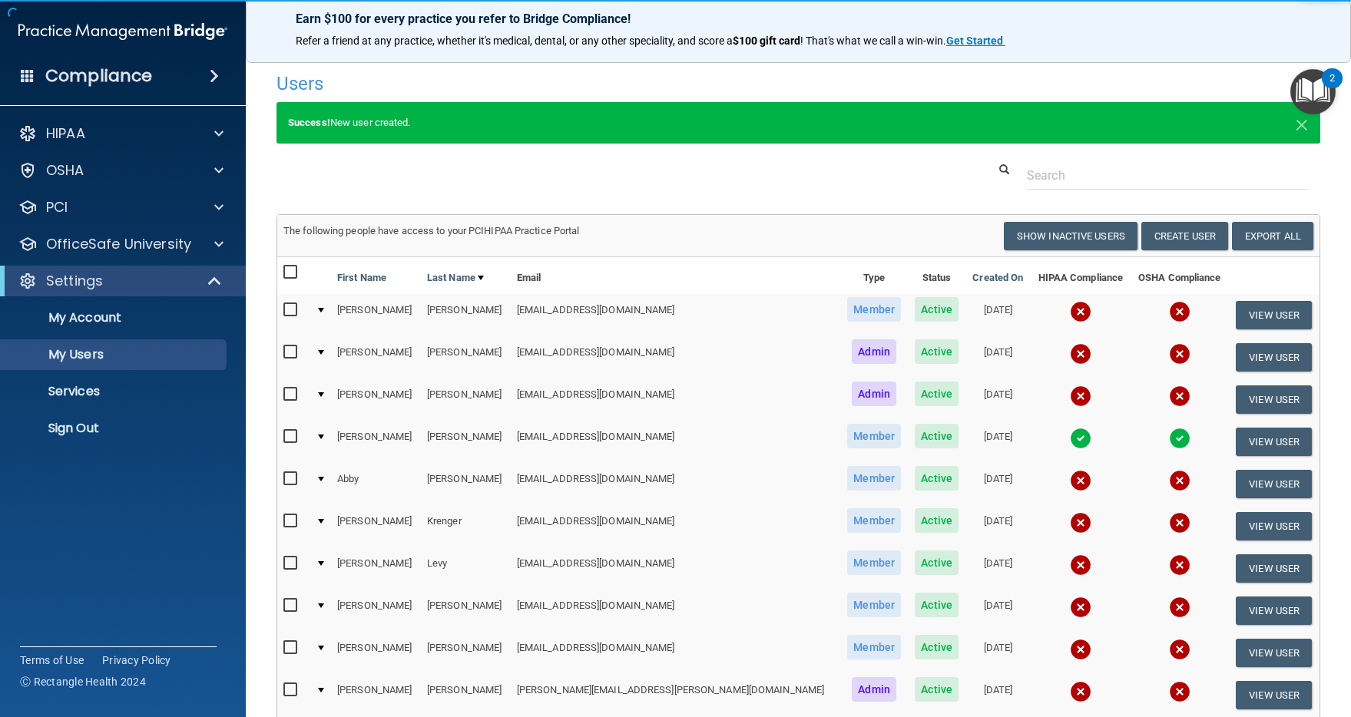
click at [289, 269] on input "checkbox" at bounding box center [292, 273] width 18 height 12
checkbox input "true"
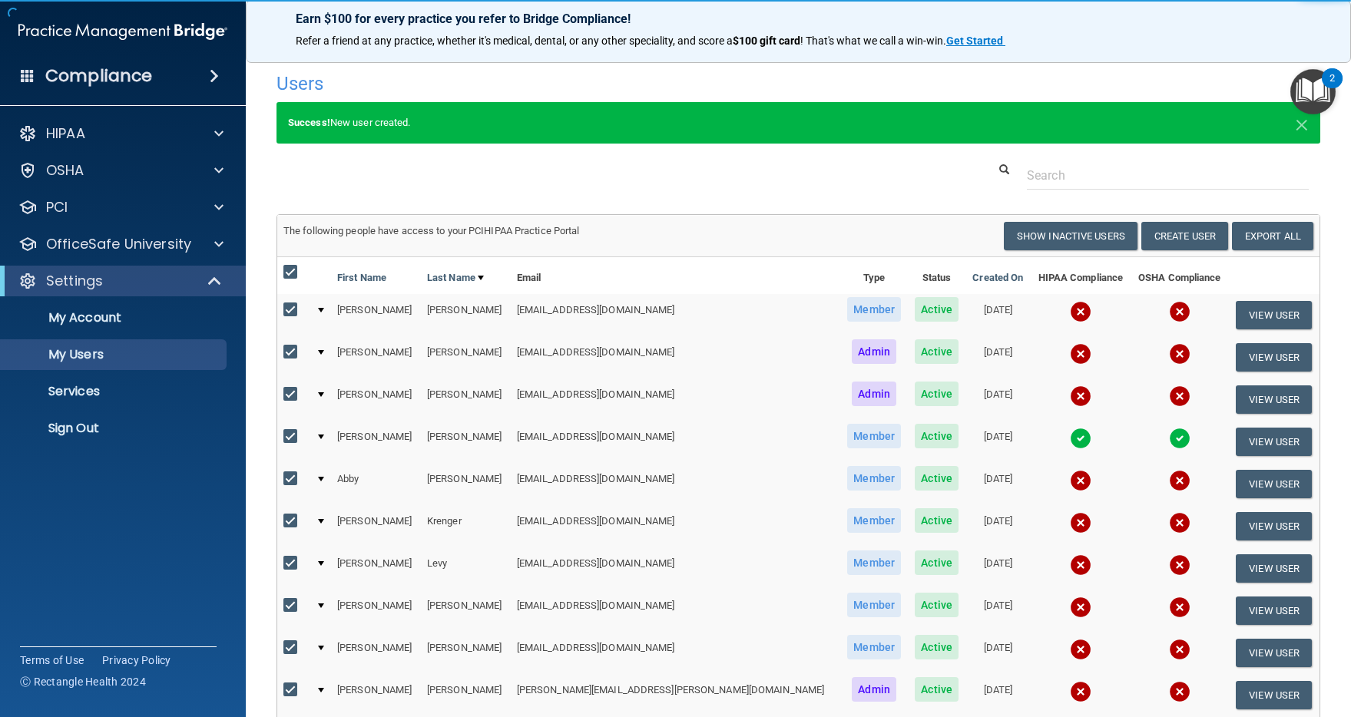
checkbox input "true"
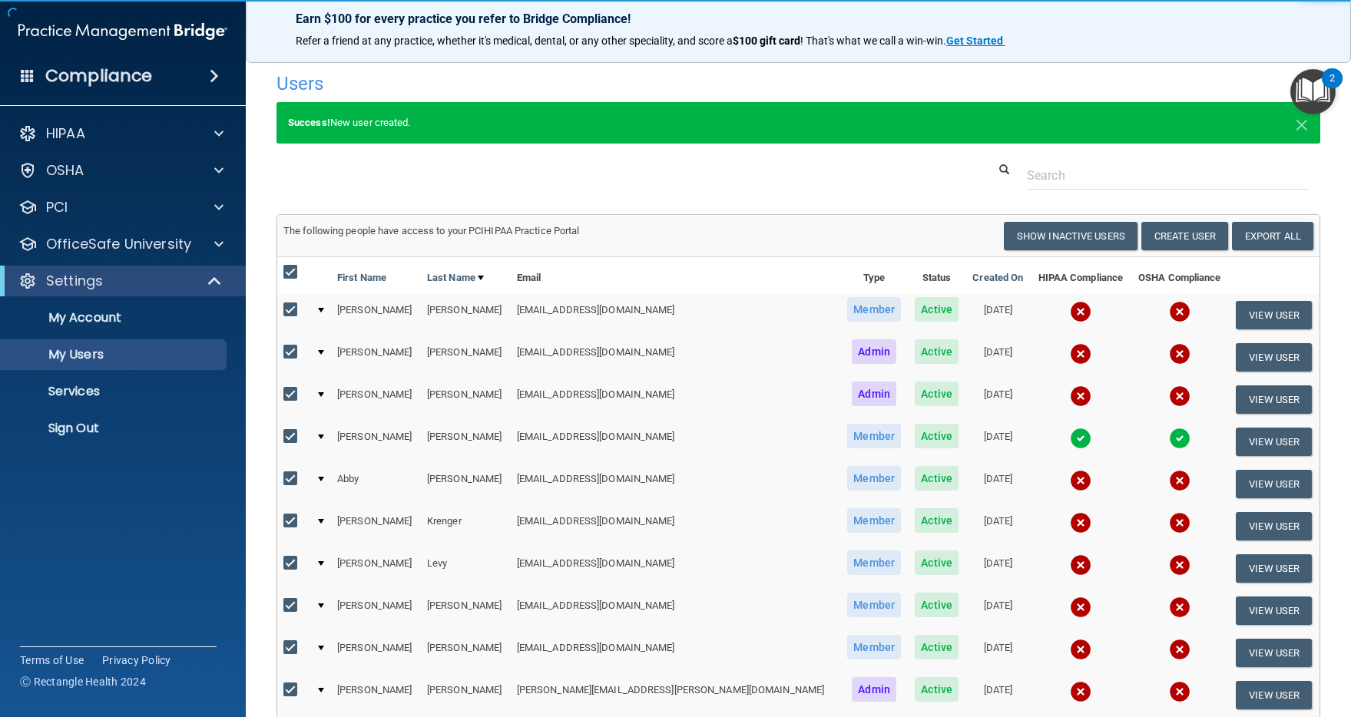
checkbox input "true"
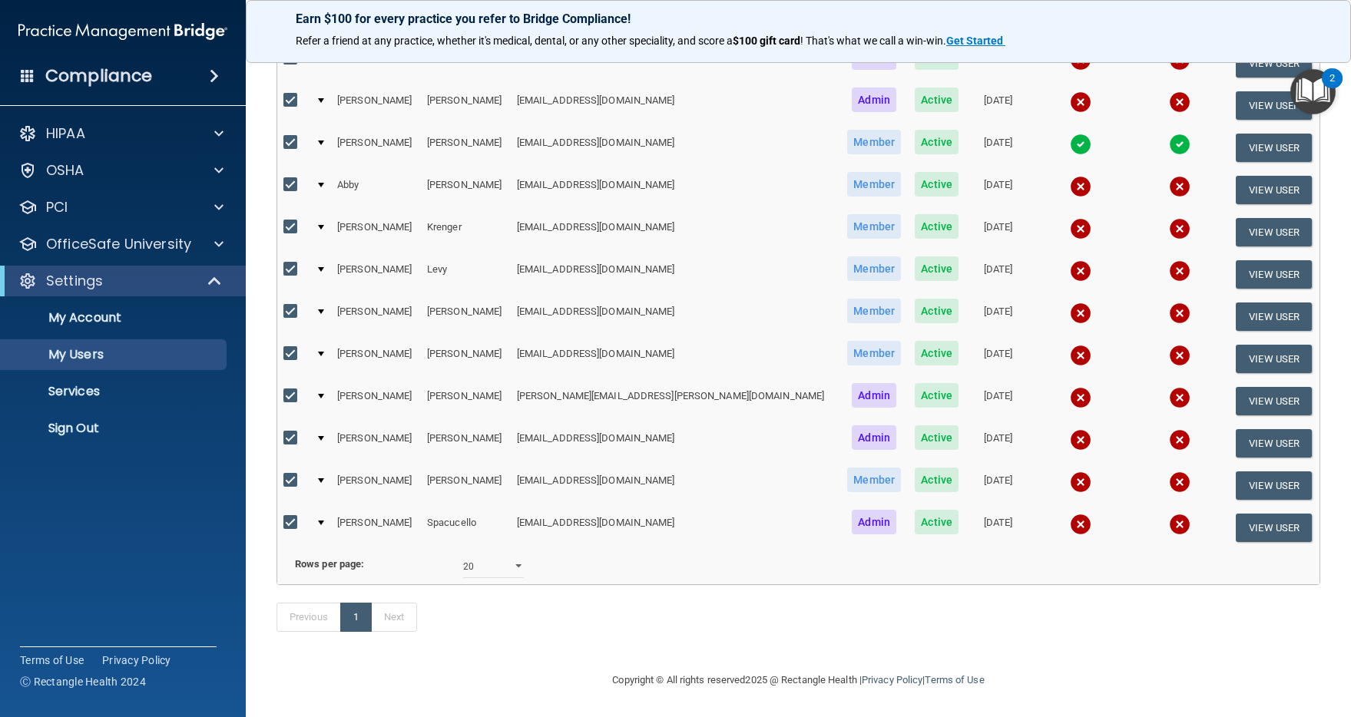
scroll to position [318, 0]
click at [286, 517] on input "checkbox" at bounding box center [292, 523] width 18 height 12
checkbox input "false"
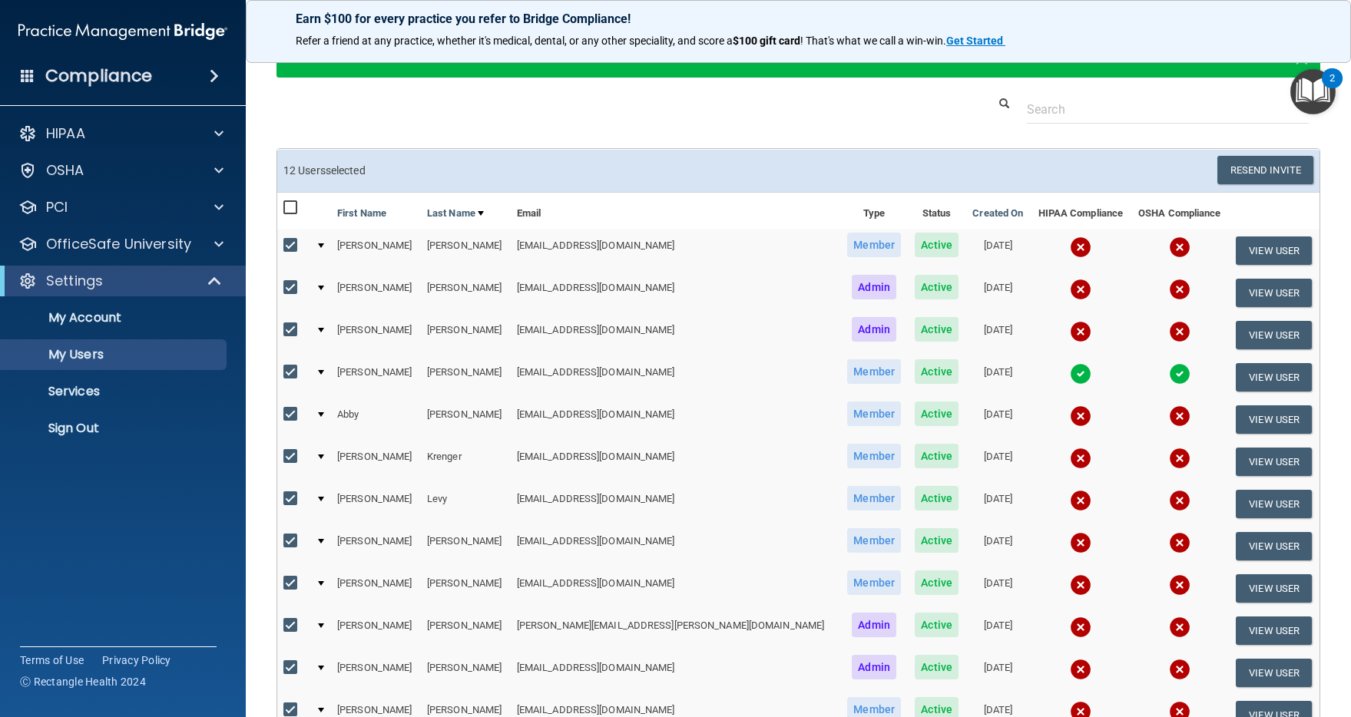
scroll to position [0, 0]
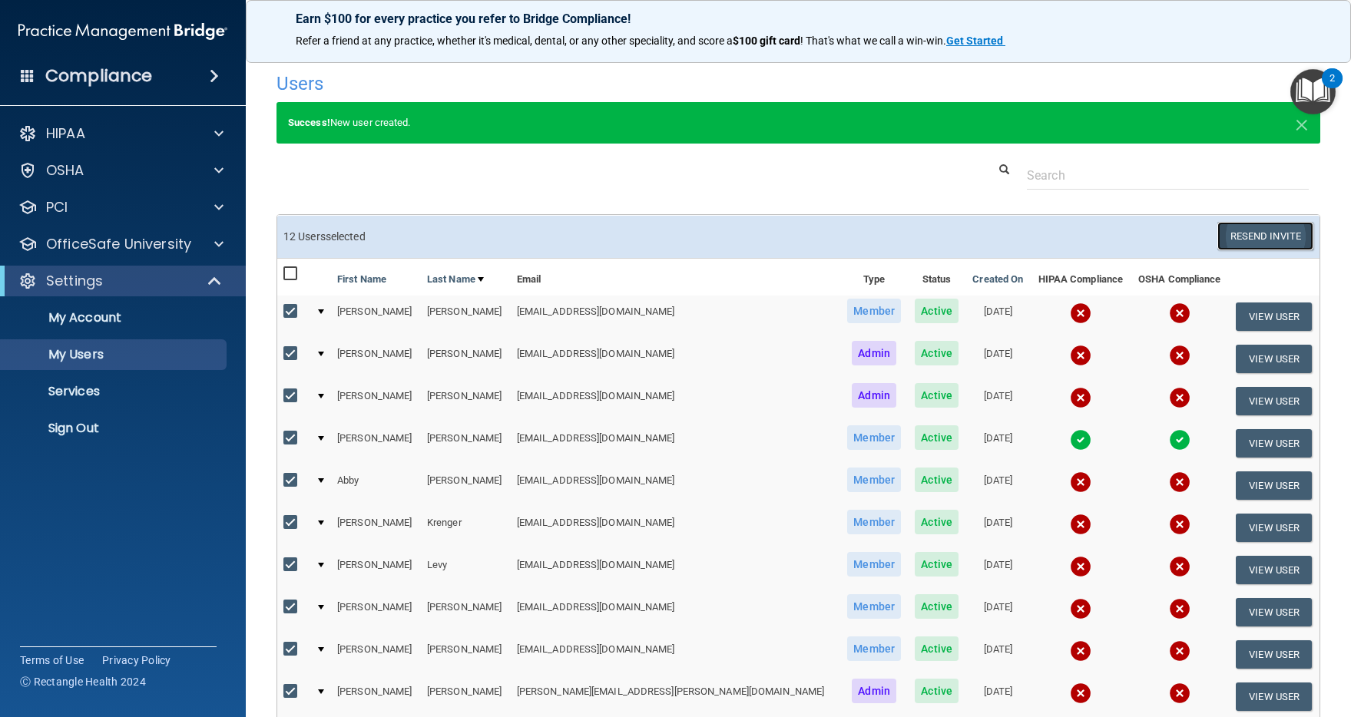
click at [1244, 237] on button "Resend Invite" at bounding box center [1265, 236] width 96 height 28
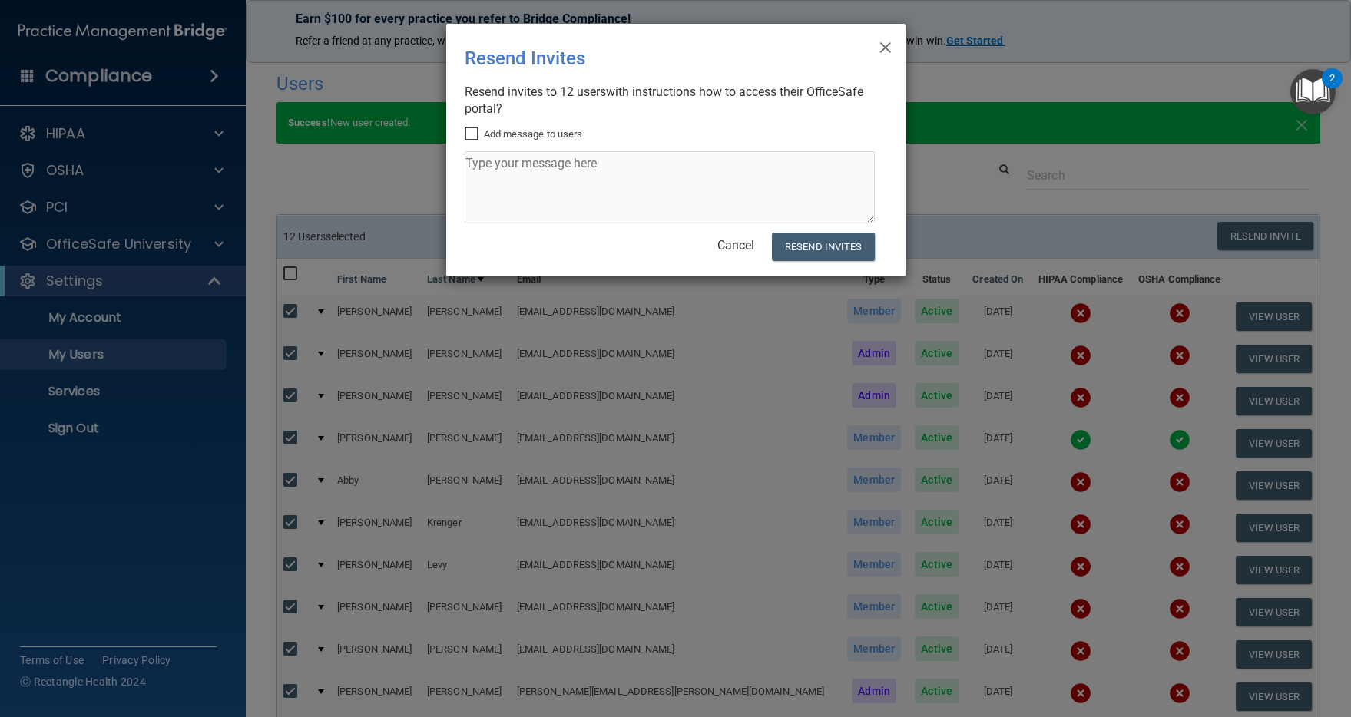
click at [469, 137] on input "Add message to users" at bounding box center [474, 134] width 18 height 12
checkbox input "true"
click at [510, 170] on textarea at bounding box center [670, 187] width 410 height 72
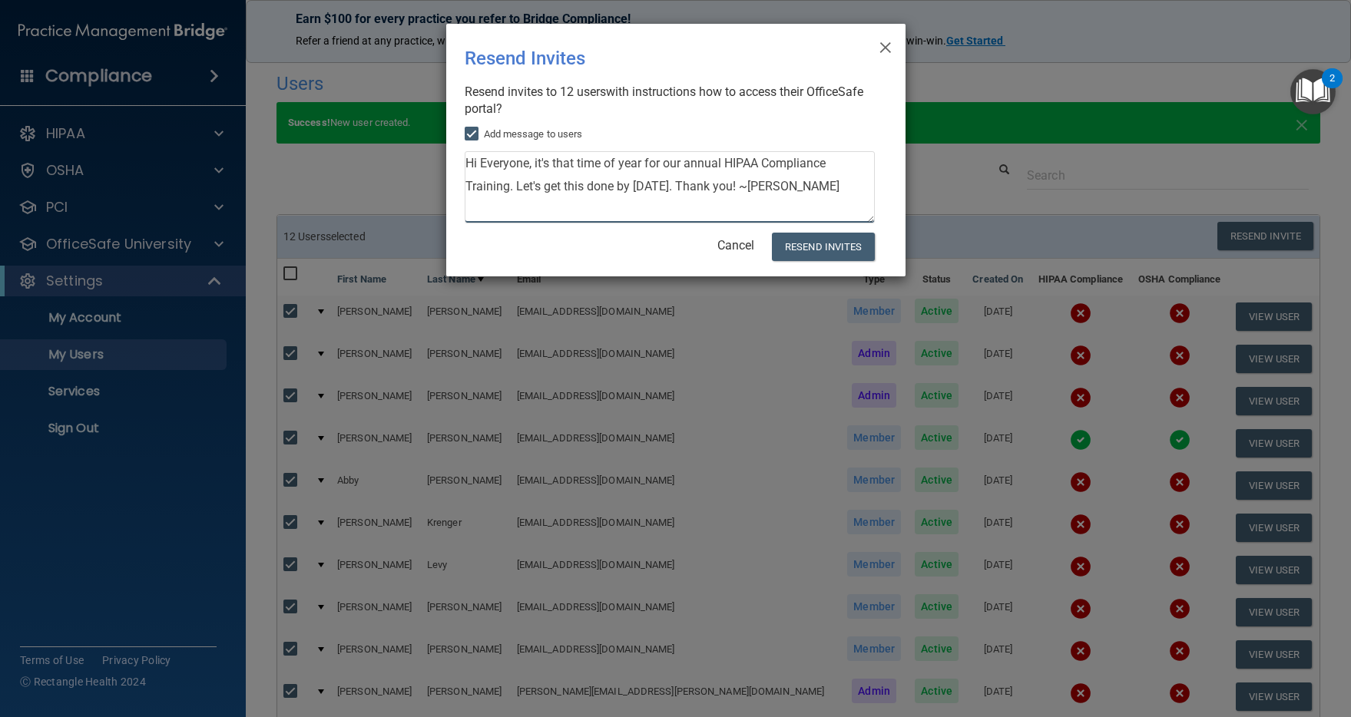
click at [544, 187] on textarea "Hi Everyone, it's that time of year for our annual HIPAA Compliance Training. L…" at bounding box center [670, 187] width 410 height 72
click at [667, 190] on textarea "Hi Everyone, it's that time of year for our annual HIPAA Compliance Training. L…" at bounding box center [670, 187] width 410 height 72
type textarea "Hi Everyone, it's that time of year for our annual HIPAA Compliance Training. L…"
click at [828, 249] on button "Resend Invites" at bounding box center [823, 247] width 102 height 28
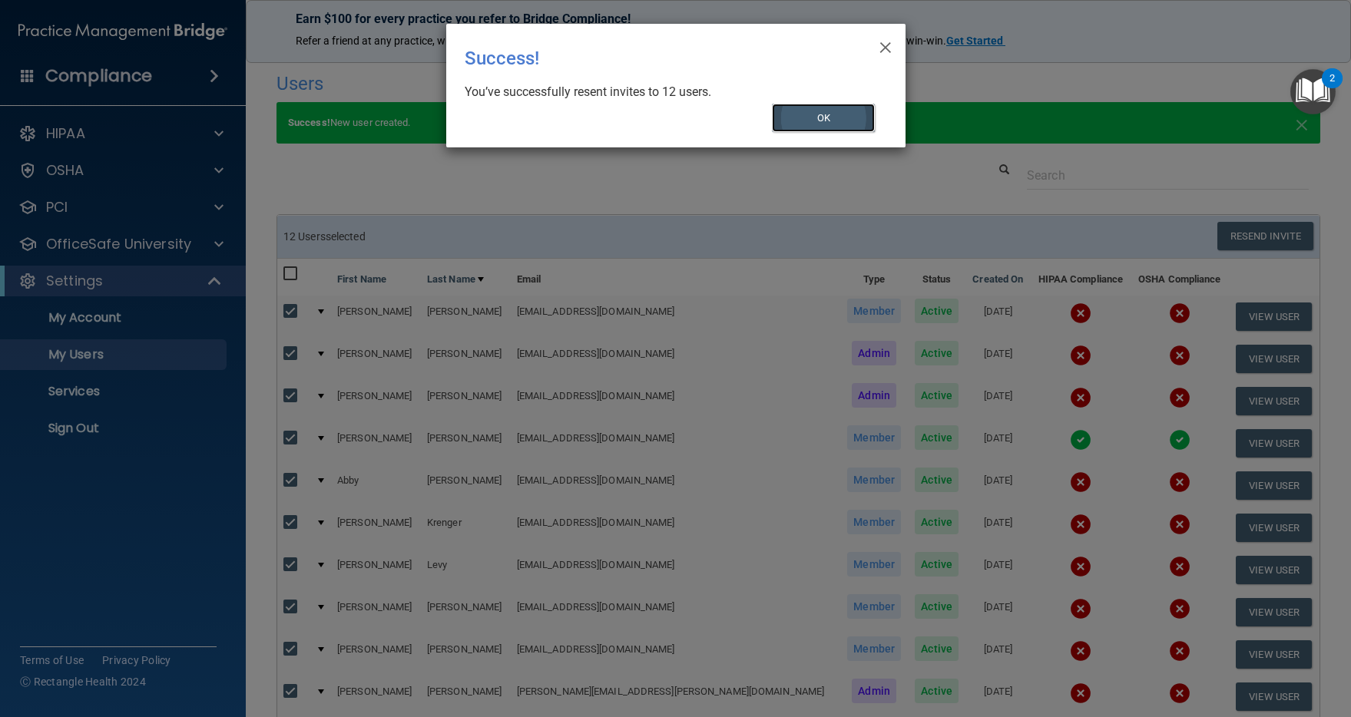
click at [855, 119] on button "OK" at bounding box center [823, 118] width 103 height 28
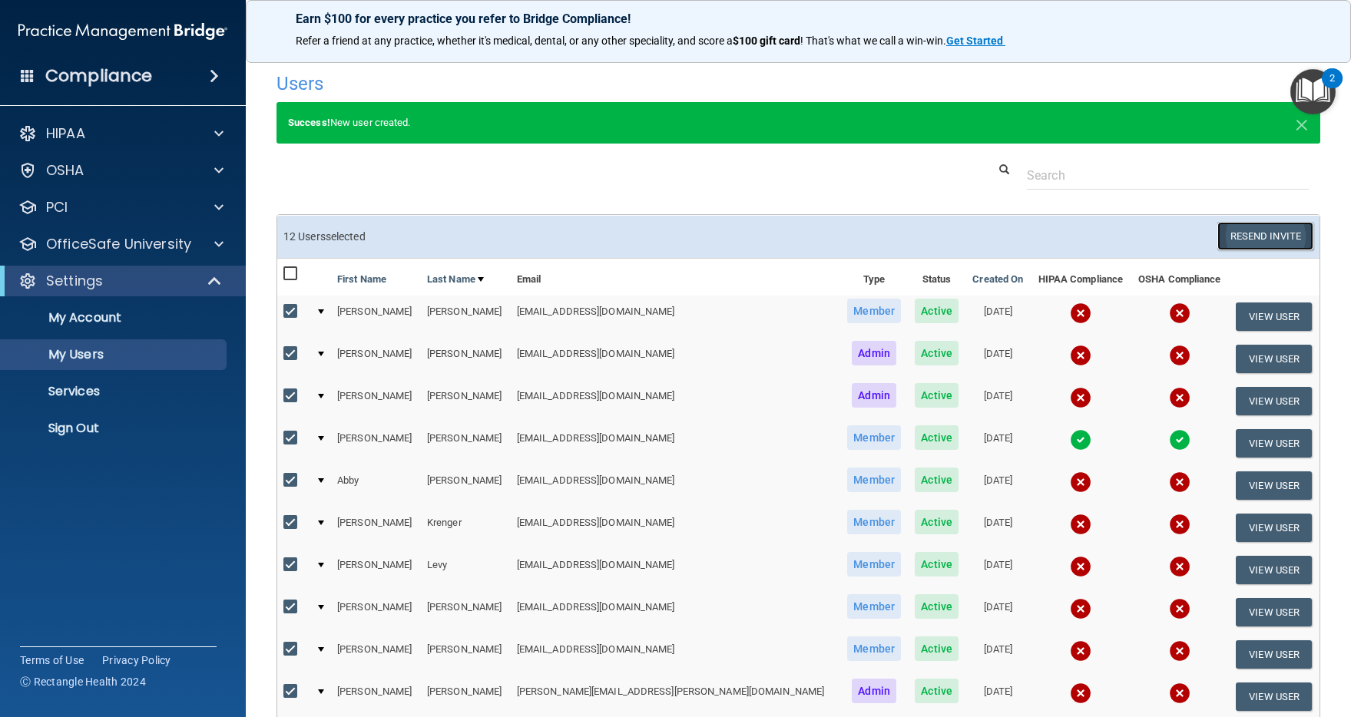
click at [1244, 235] on button "Resend Invite" at bounding box center [1265, 236] width 96 height 28
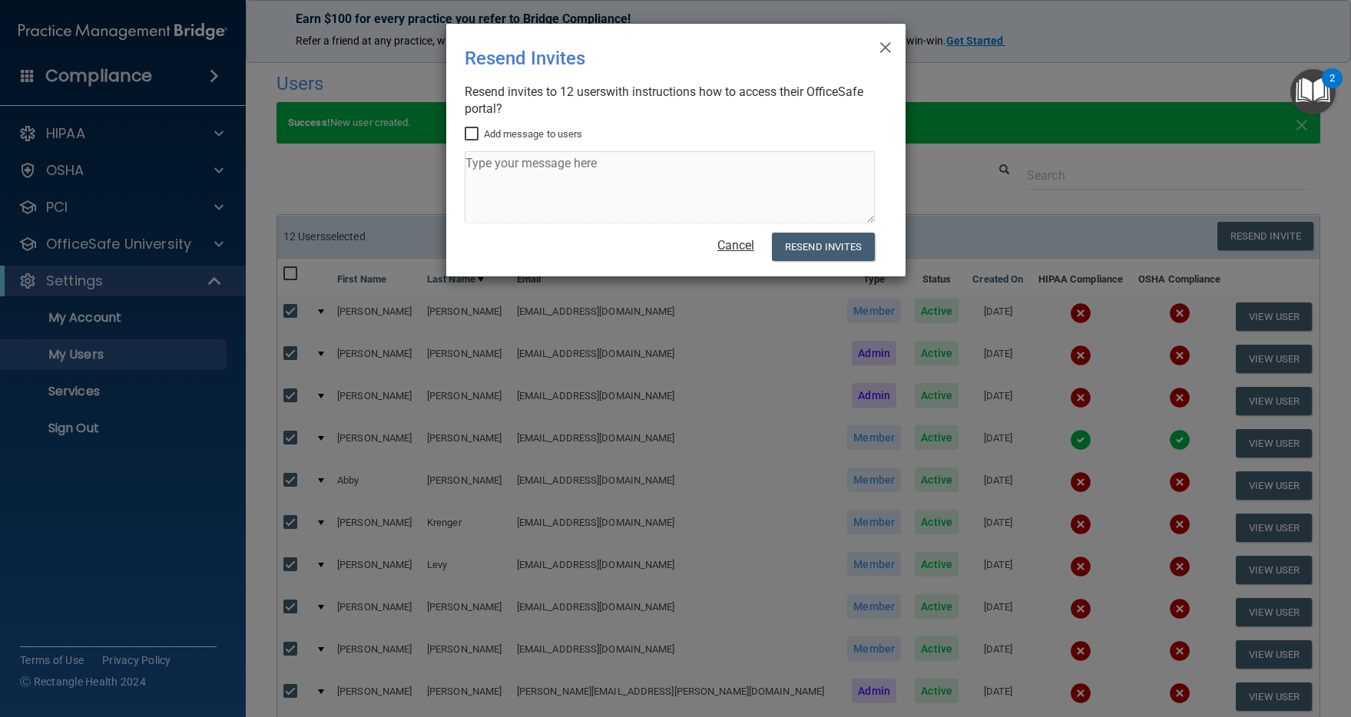
click at [746, 249] on link "Cancel" at bounding box center [735, 245] width 37 height 15
